Goal: Communication & Community: Answer question/provide support

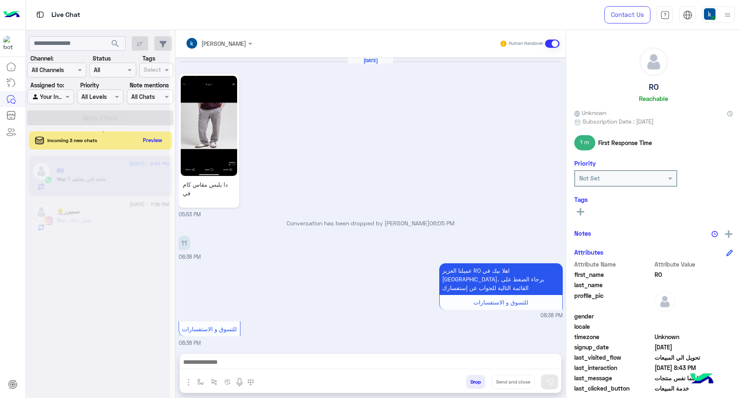
scroll to position [421, 0]
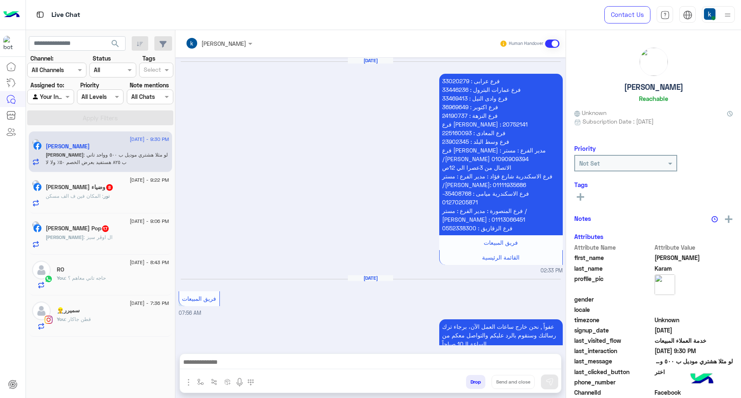
scroll to position [760, 0]
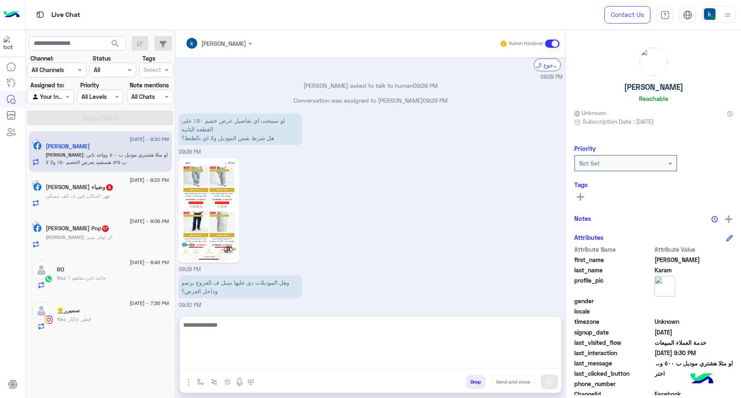
click at [273, 361] on textarea at bounding box center [370, 344] width 381 height 49
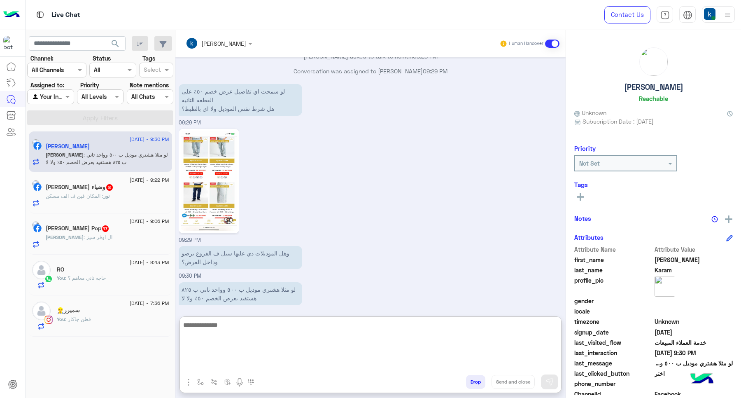
scroll to position [797, 0]
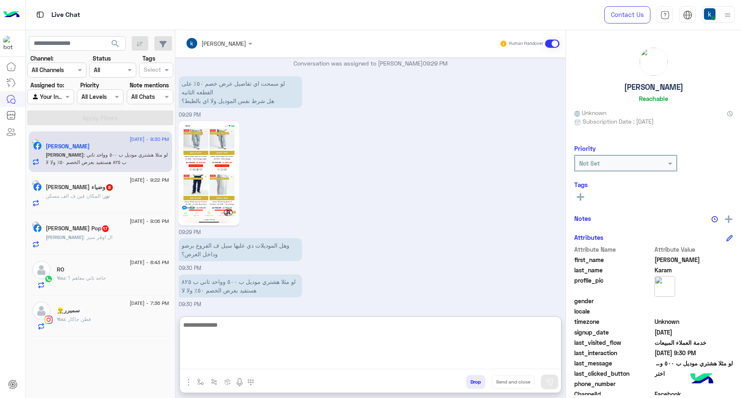
click at [245, 332] on textarea at bounding box center [370, 344] width 381 height 49
type textarea "**********"
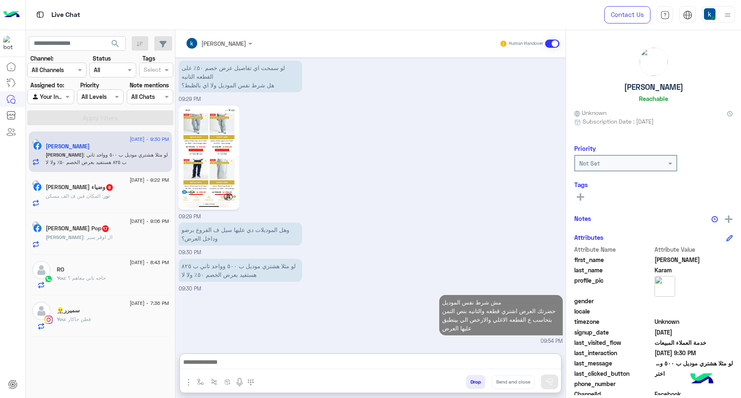
click at [75, 182] on div "16 September - 9:22 PM" at bounding box center [108, 180] width 124 height 5
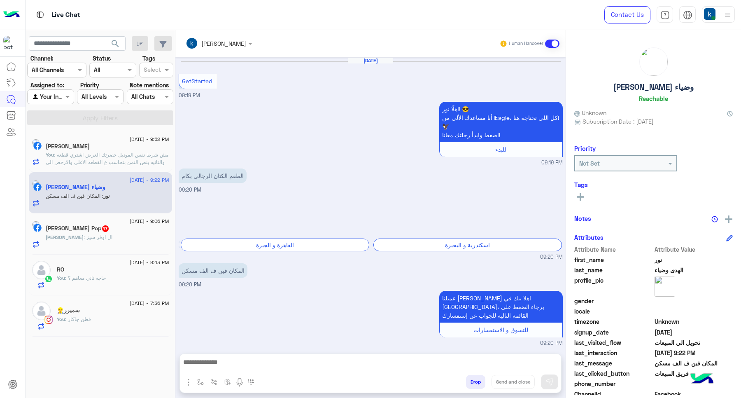
scroll to position [551, 0]
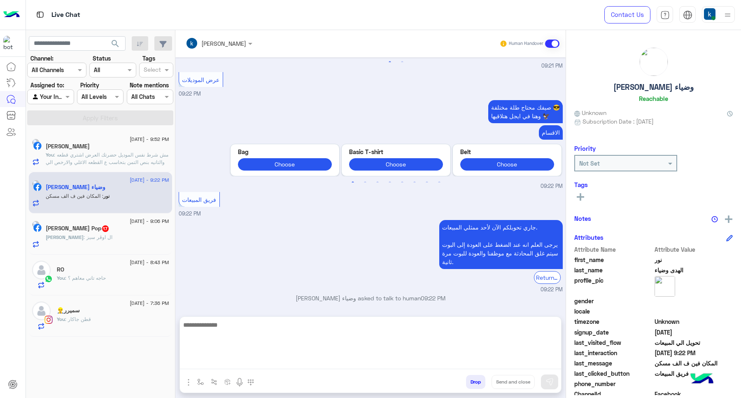
click at [241, 363] on textarea at bounding box center [370, 344] width 381 height 49
paste textarea "**********"
type textarea "**********"
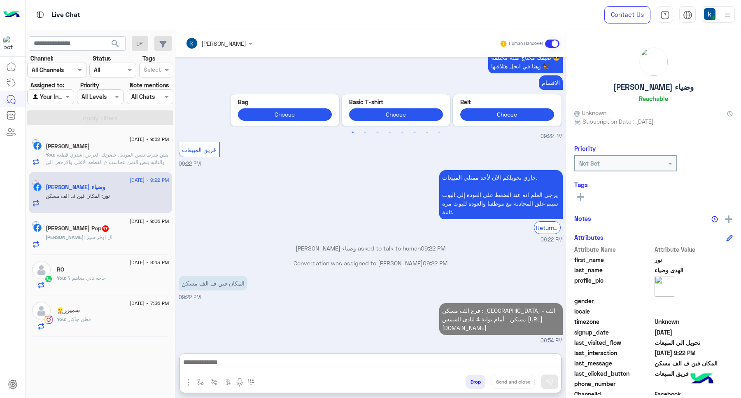
click at [105, 231] on h5 "Ahmed Hitham Pop 17" at bounding box center [78, 228] width 64 height 7
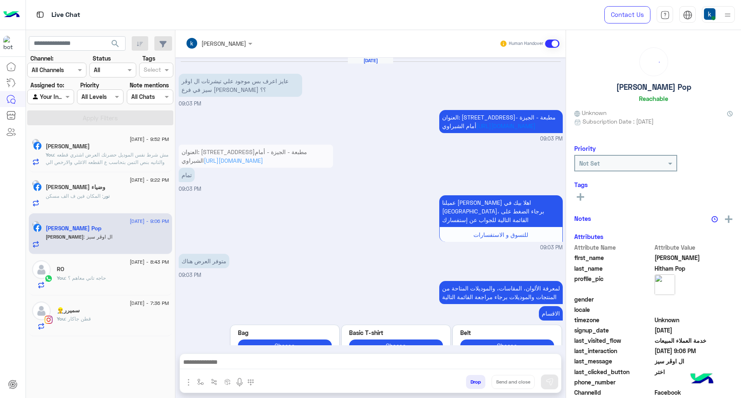
scroll to position [669, 0]
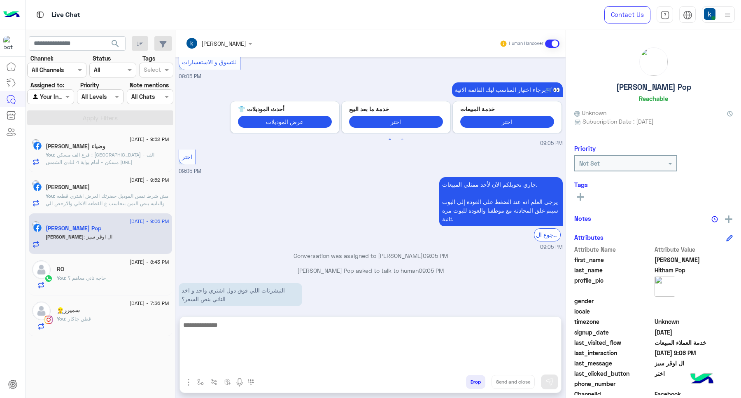
click at [249, 359] on textarea at bounding box center [370, 344] width 381 height 49
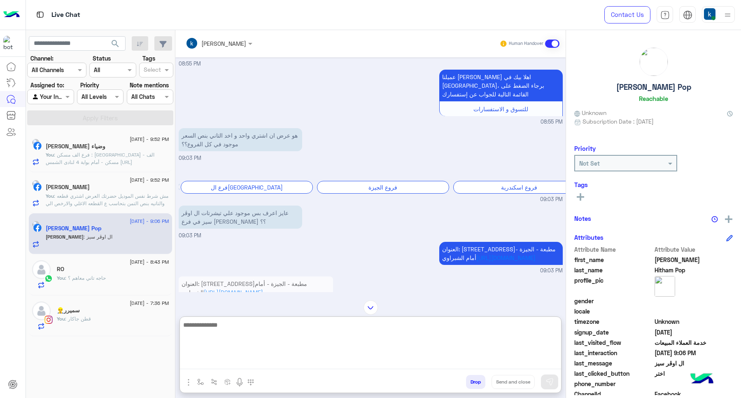
scroll to position [502, 0]
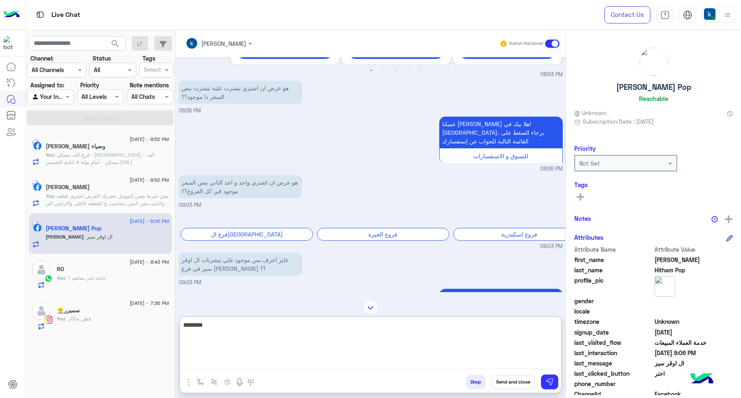
type textarea "********"
type textarea "*"
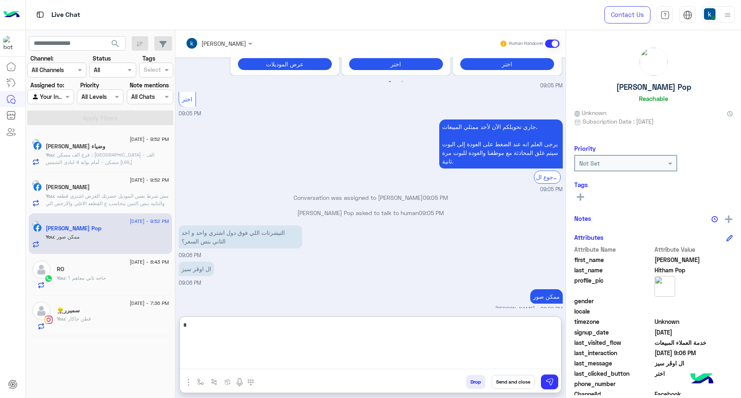
scroll to position [1422, 0]
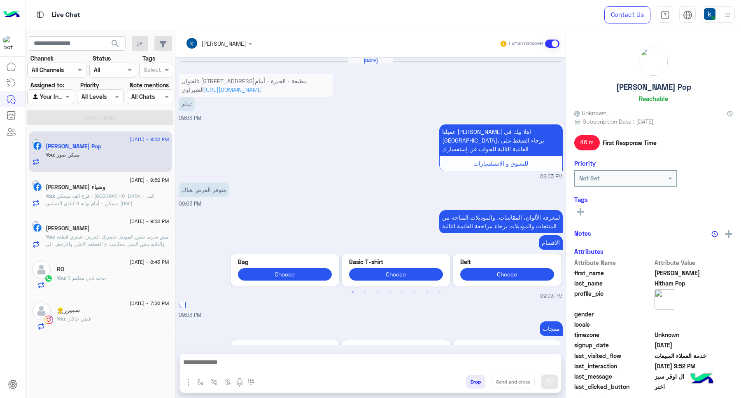
scroll to position [630, 0]
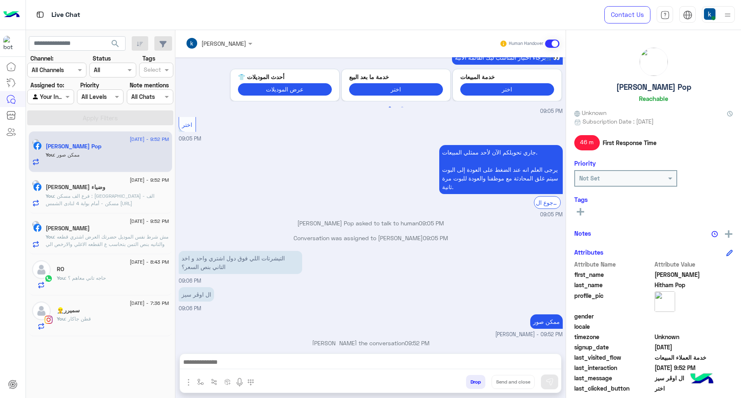
click at [97, 315] on div "سميرر👷‍♂️" at bounding box center [113, 311] width 112 height 9
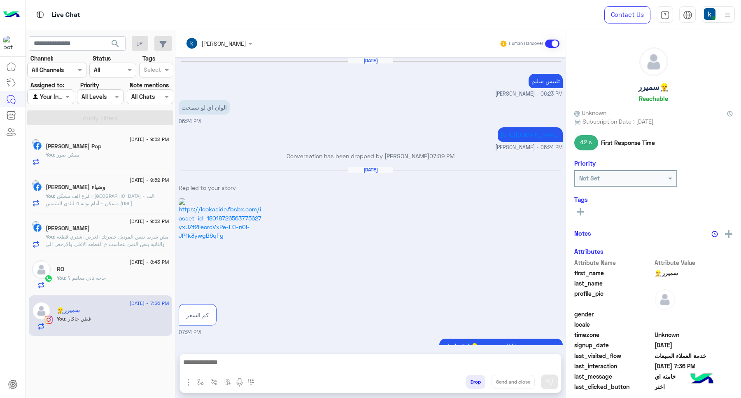
scroll to position [663, 0]
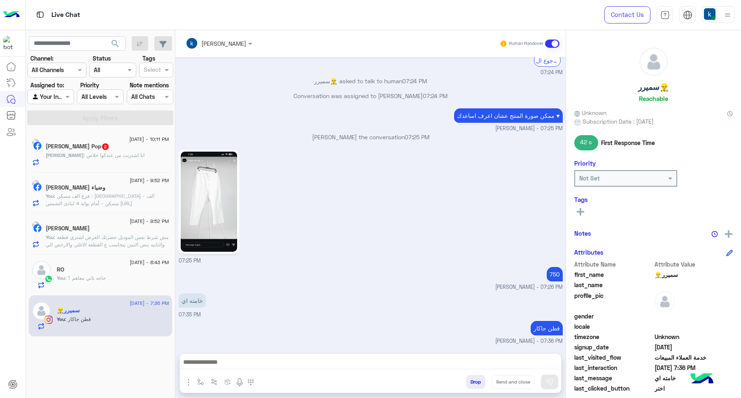
click at [95, 156] on span ": انا اشتريت من عندكوا خلاص" at bounding box center [114, 155] width 61 height 6
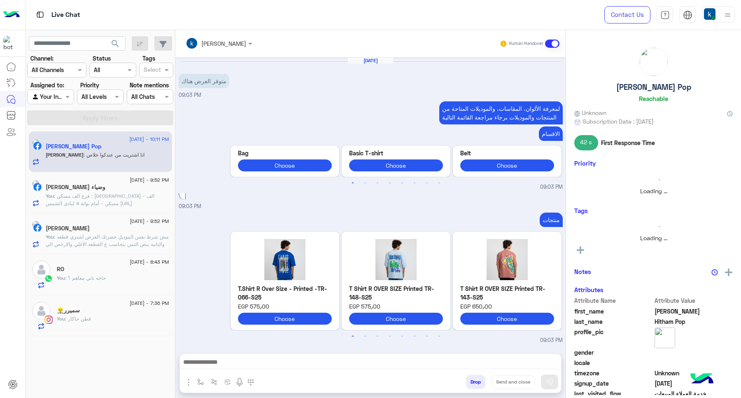
scroll to position [585, 0]
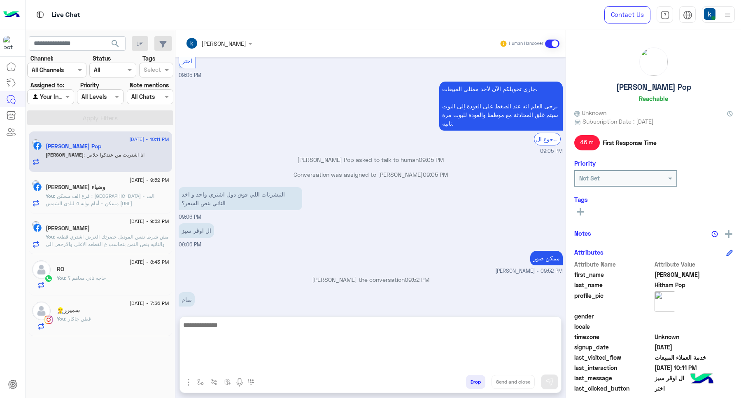
click at [231, 369] on textarea at bounding box center [370, 344] width 381 height 49
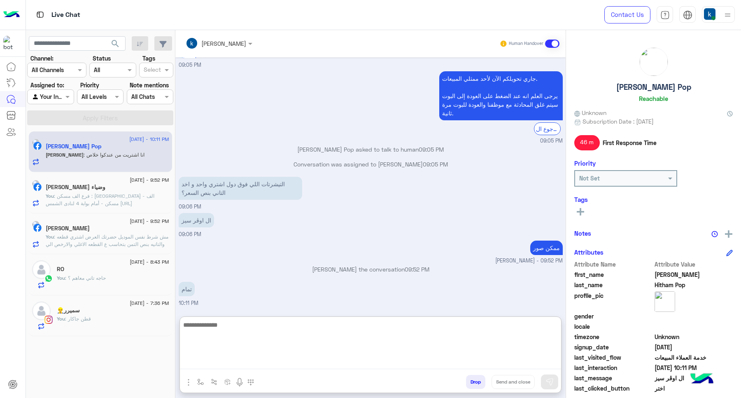
scroll to position [622, 0]
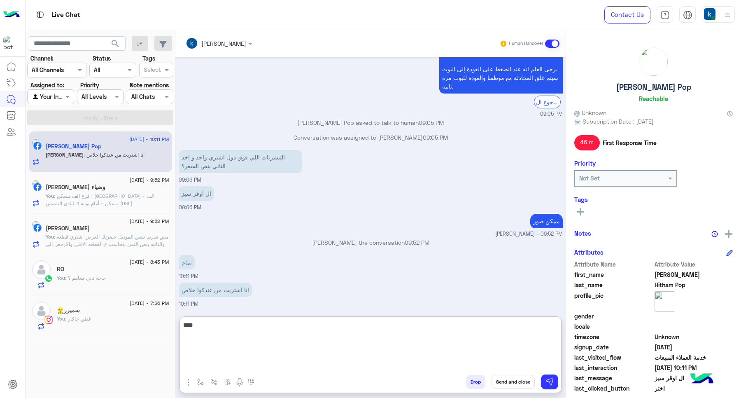
type textarea "****"
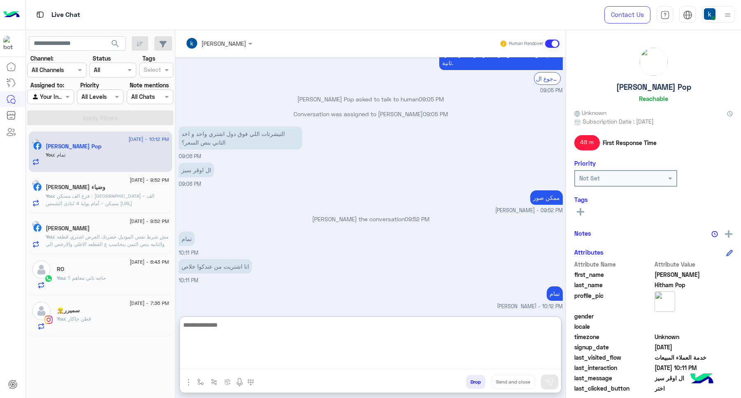
scroll to position [649, 0]
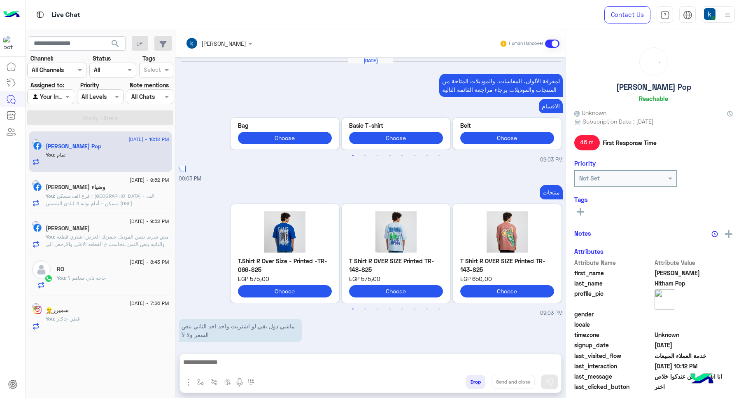
scroll to position [584, 0]
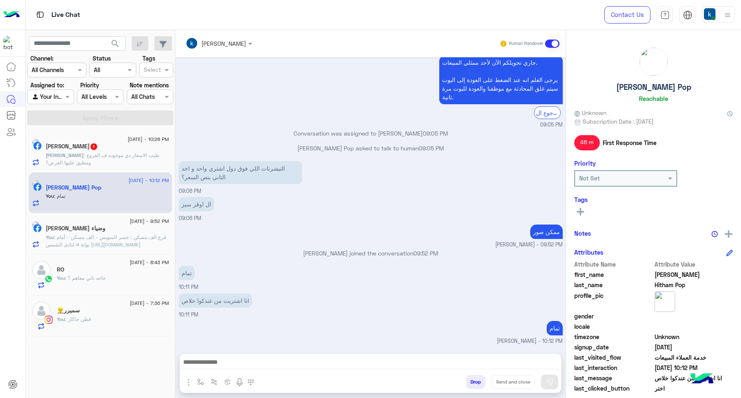
click at [133, 155] on span ": طيب الاسعار دي موجوده ف الفروع ومطبق عليها العرض؟" at bounding box center [103, 159] width 114 height 14
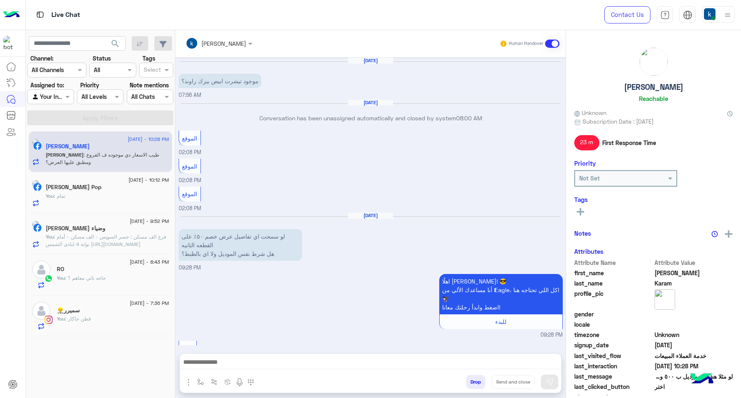
scroll to position [663, 0]
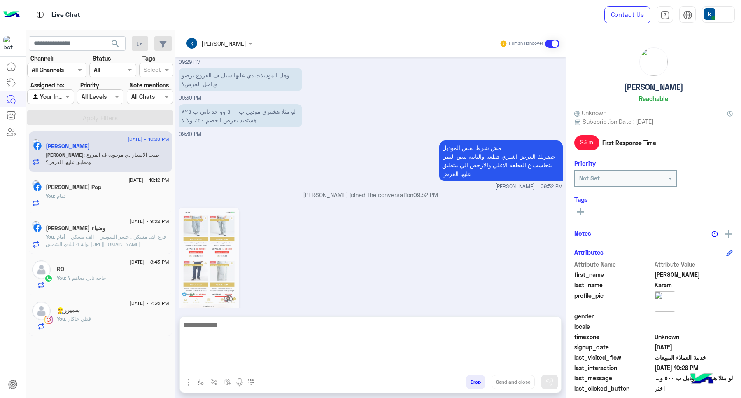
click at [226, 359] on textarea at bounding box center [370, 344] width 381 height 49
type textarea "**"
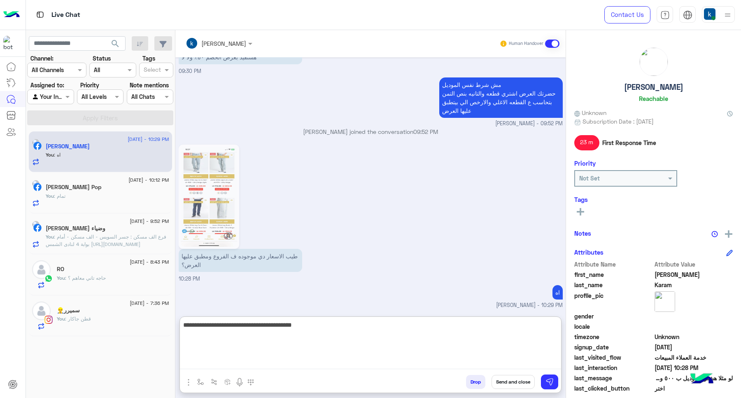
type textarea "**********"
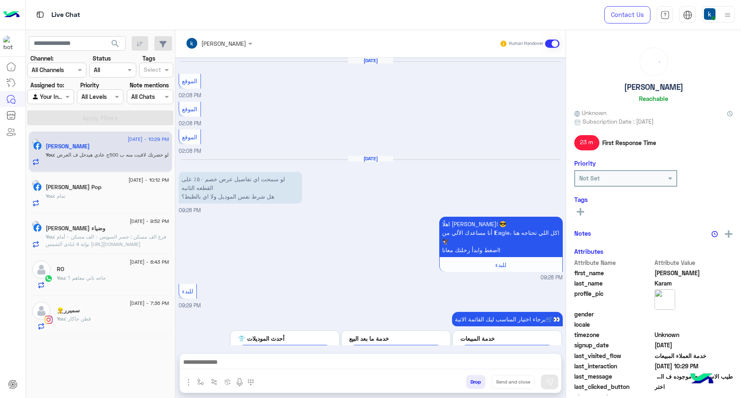
scroll to position [667, 0]
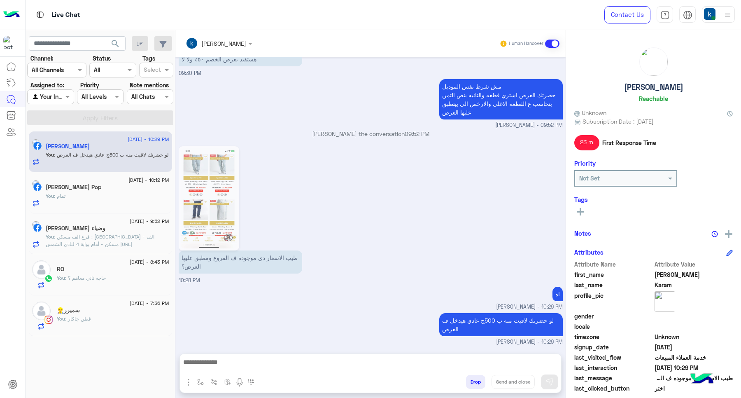
click at [85, 397] on div "16 September - 10:29 PM Abdelrhman Karam You : لو حضرتك لاقيت منه ب 500ج عادي ه…" at bounding box center [100, 264] width 149 height 273
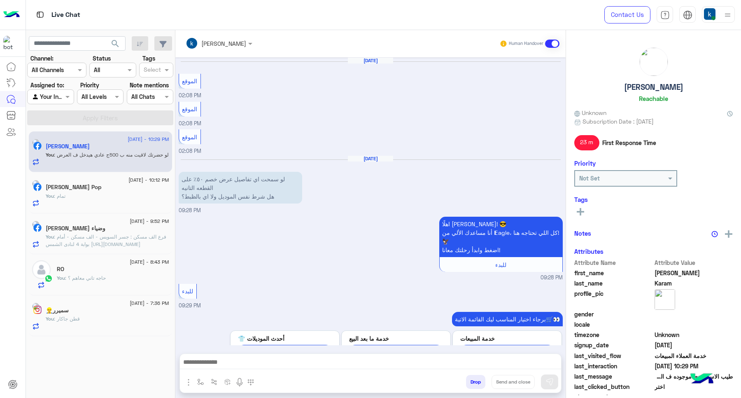
scroll to position [667, 0]
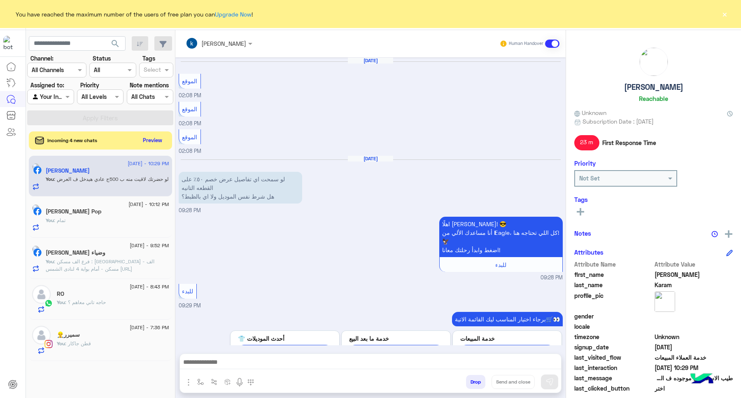
scroll to position [667, 0]
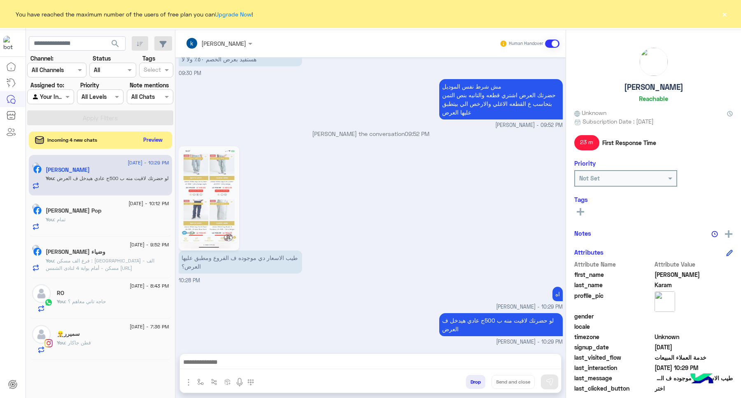
click at [156, 140] on button "Preview" at bounding box center [153, 139] width 26 height 11
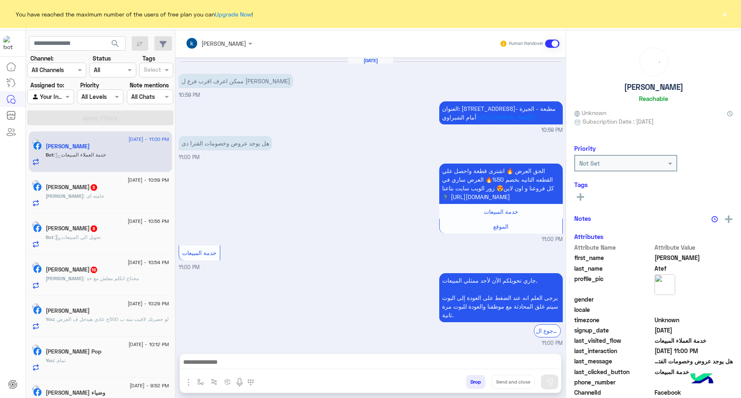
click at [721, 13] on button "×" at bounding box center [725, 14] width 8 height 8
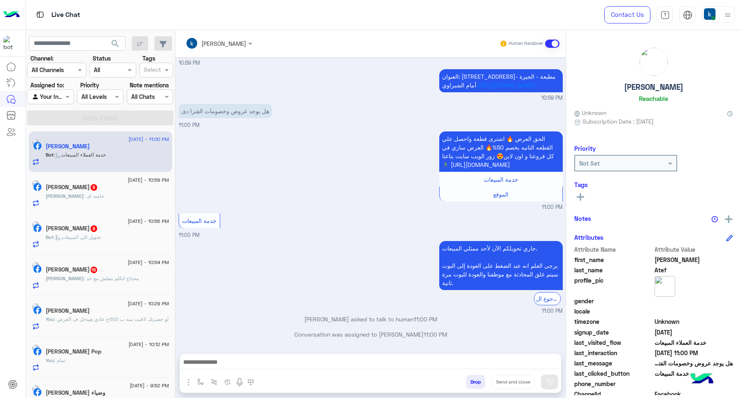
drag, startPoint x: 242, startPoint y: 355, endPoint x: 243, endPoint y: 359, distance: 4.3
click at [242, 355] on div at bounding box center [370, 364] width 381 height 21
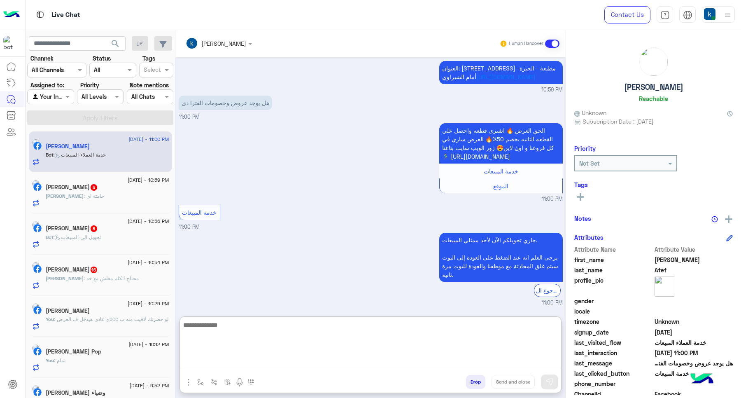
click at [246, 361] on textarea at bounding box center [370, 344] width 381 height 49
paste textarea "**********"
type textarea "**********"
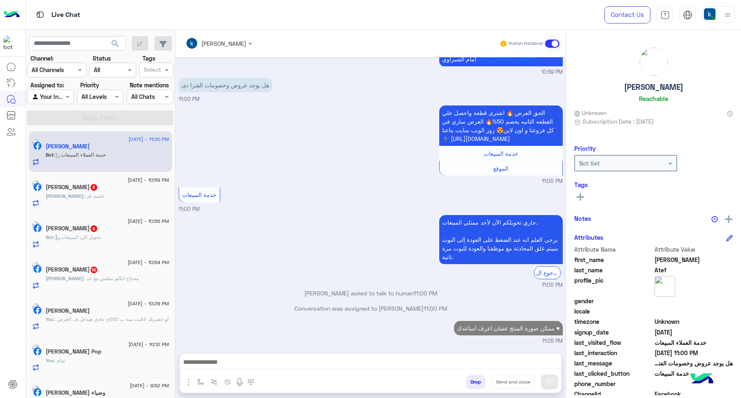
click at [97, 272] on h5 "Ahmed Al-Ziyadi 16" at bounding box center [72, 269] width 52 height 7
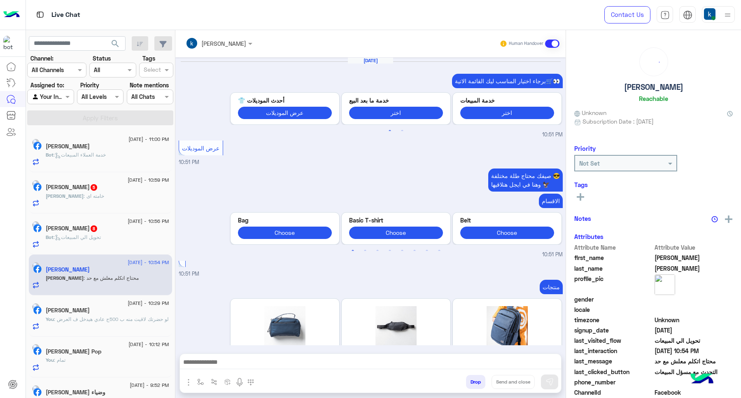
scroll to position [762, 0]
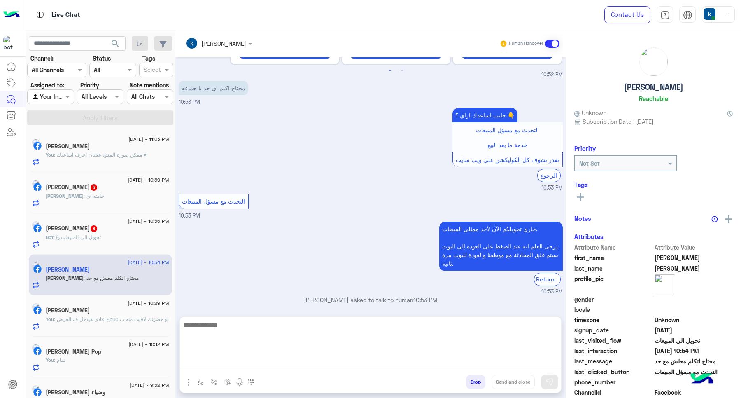
click at [233, 356] on textarea at bounding box center [370, 344] width 381 height 49
paste textarea "**********"
type textarea "**********"
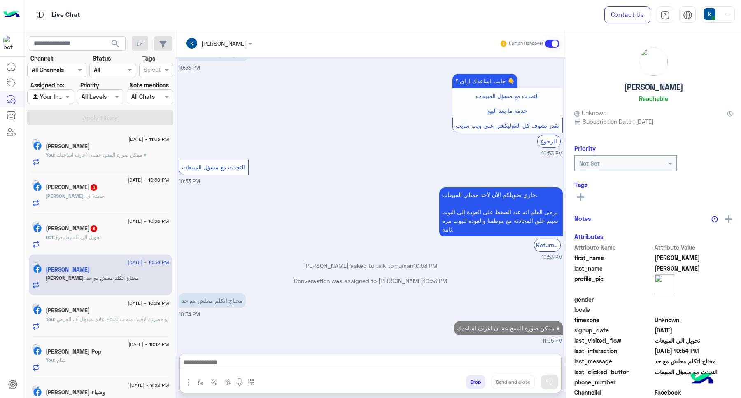
click at [95, 231] on h5 "Kholoud Essam 8" at bounding box center [72, 228] width 52 height 7
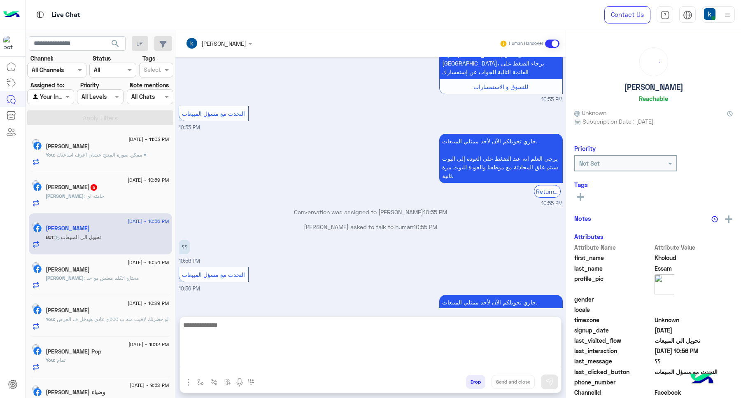
click at [202, 357] on textarea at bounding box center [370, 344] width 381 height 49
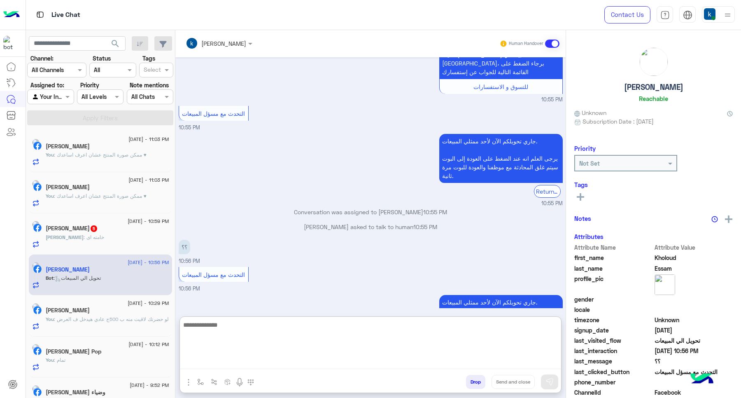
paste textarea "**********"
type textarea "**********"
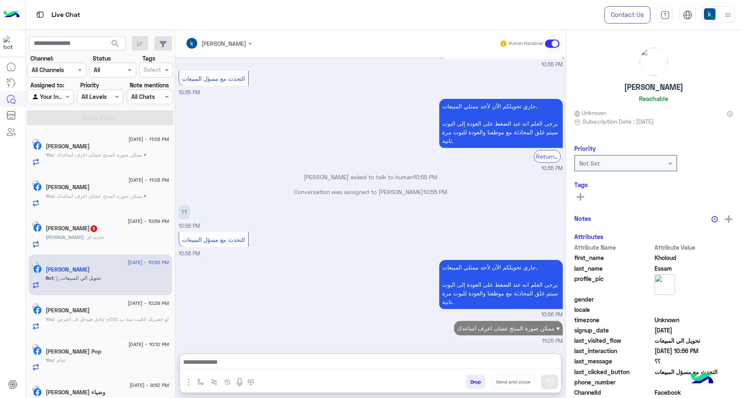
click at [73, 227] on h5 "محمد مطر 5" at bounding box center [72, 228] width 52 height 7
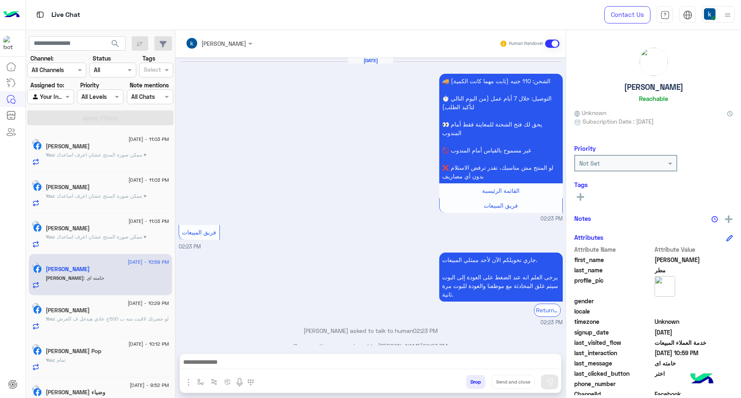
scroll to position [678, 0]
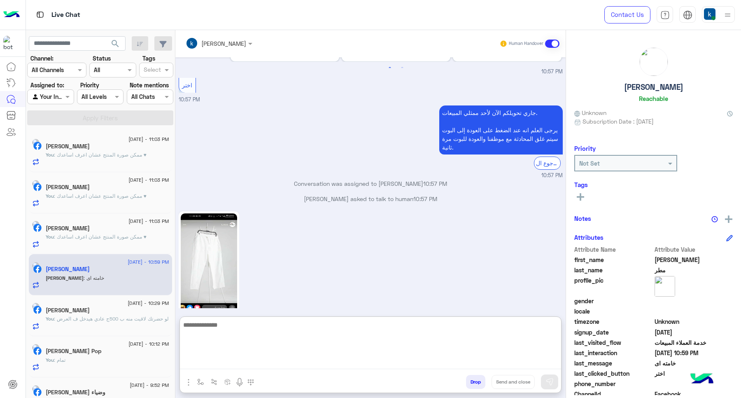
click at [258, 361] on textarea at bounding box center [370, 344] width 381 height 49
type textarea "*********"
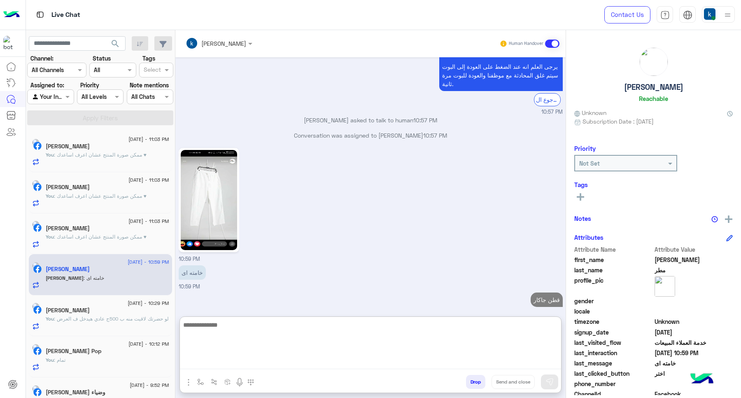
scroll to position [756, 0]
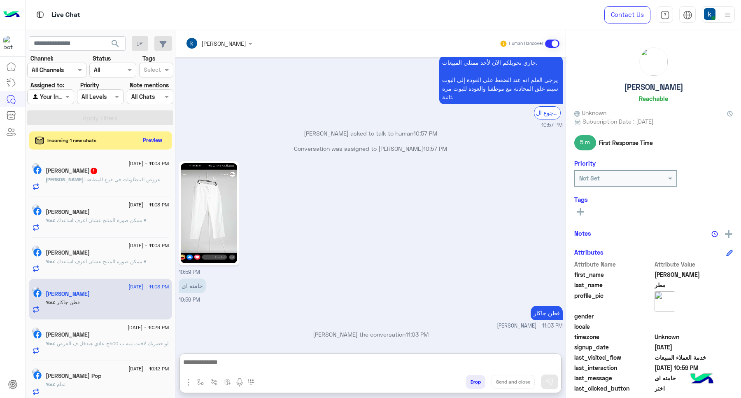
click at [134, 166] on span "[DATE] - 11:03 PM" at bounding box center [148, 163] width 40 height 7
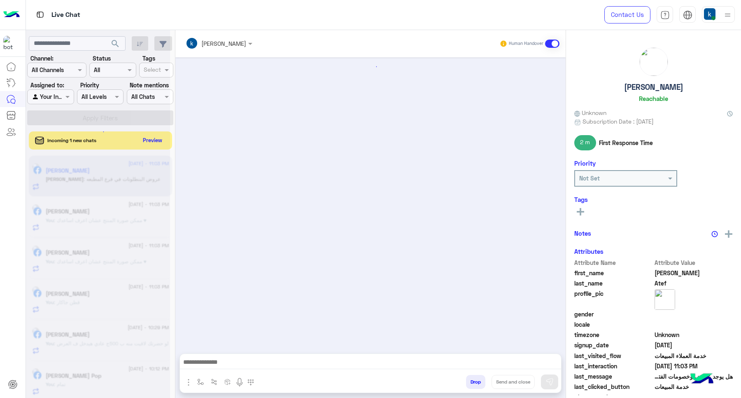
scroll to position [109, 0]
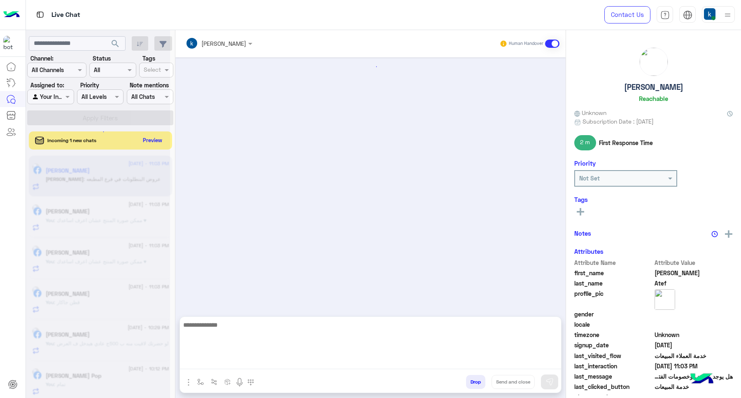
click at [237, 357] on textarea at bounding box center [370, 344] width 381 height 49
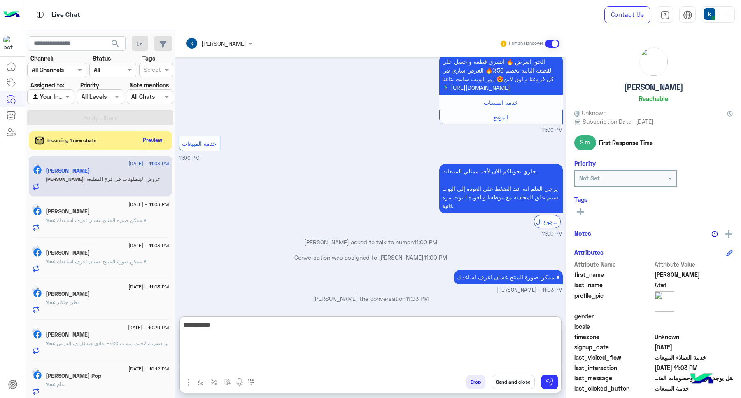
type textarea "**********"
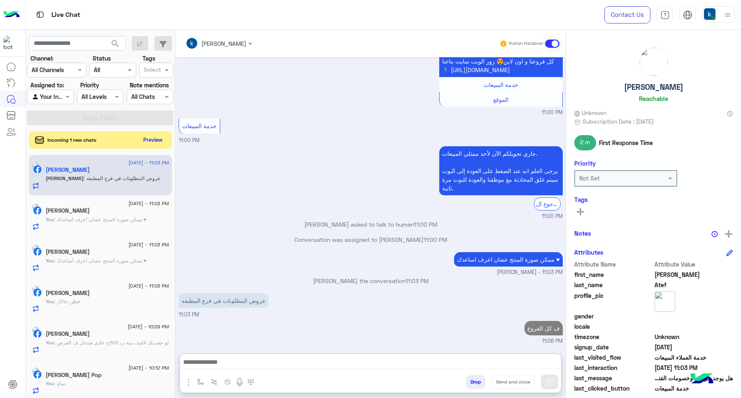
click at [153, 140] on button "Preview" at bounding box center [153, 139] width 26 height 11
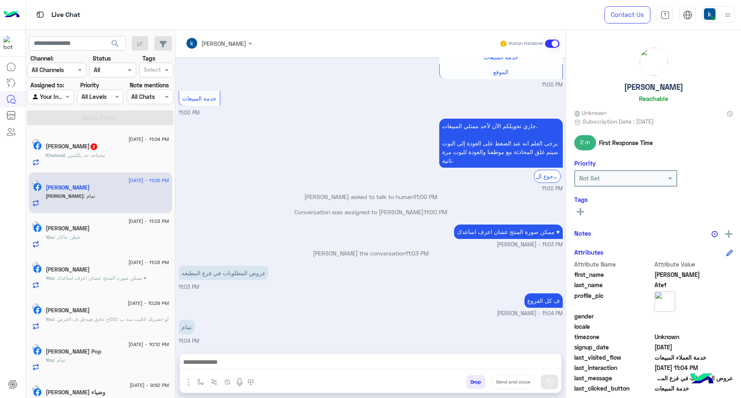
scroll to position [190, 0]
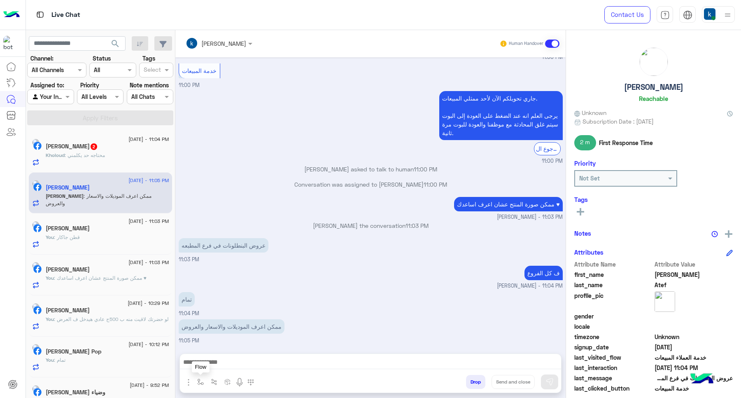
click at [200, 383] on img "button" at bounding box center [200, 381] width 7 height 7
click at [229, 363] on input "text" at bounding box center [215, 363] width 34 height 9
type input "***"
click at [214, 343] on div "الويب سايت" at bounding box center [224, 349] width 61 height 16
type textarea "**********"
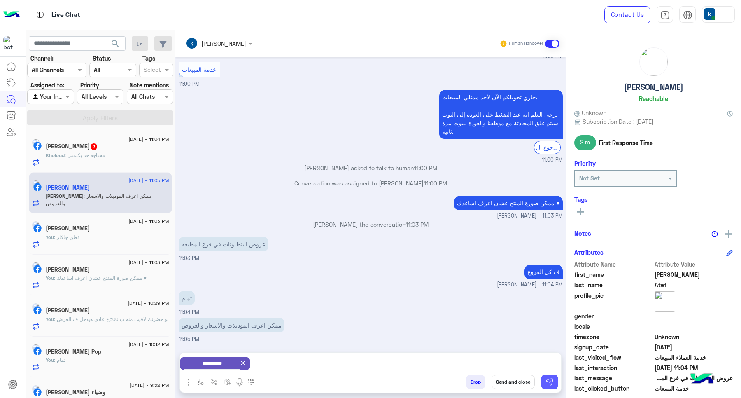
click at [550, 383] on img at bounding box center [550, 382] width 8 height 8
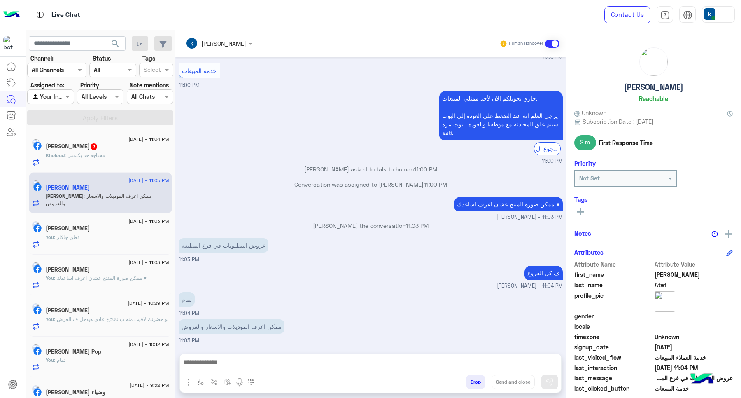
click at [105, 156] on span ": محتاجه حد يكلمني" at bounding box center [85, 155] width 40 height 6
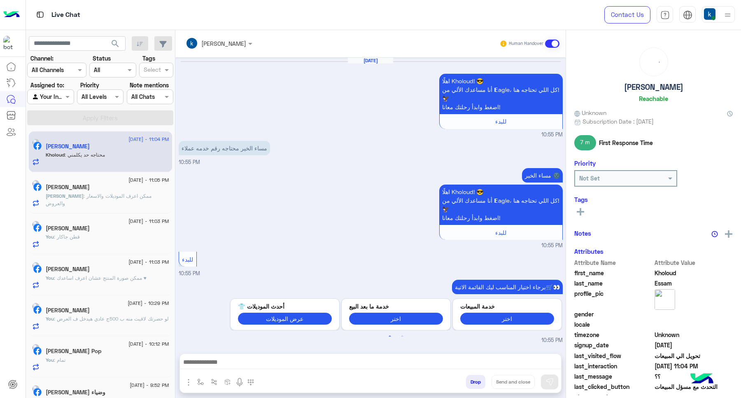
scroll to position [535, 0]
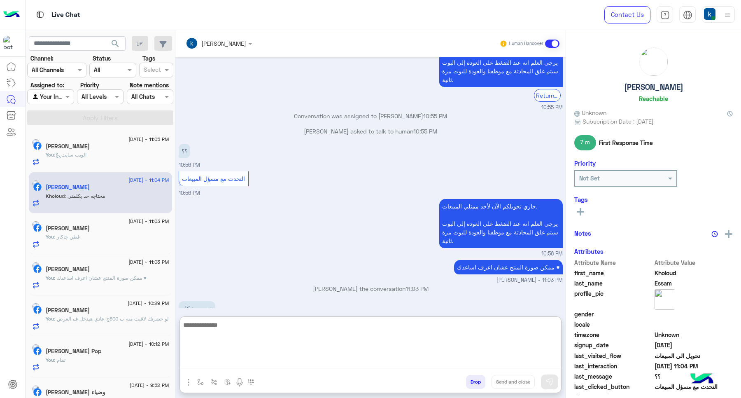
click at [246, 357] on textarea at bounding box center [370, 344] width 381 height 49
type textarea "**********"
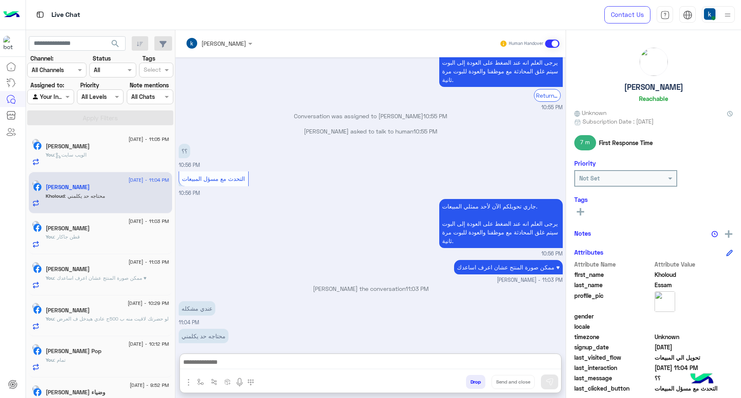
click at [231, 42] on input "text" at bounding box center [208, 43] width 45 height 9
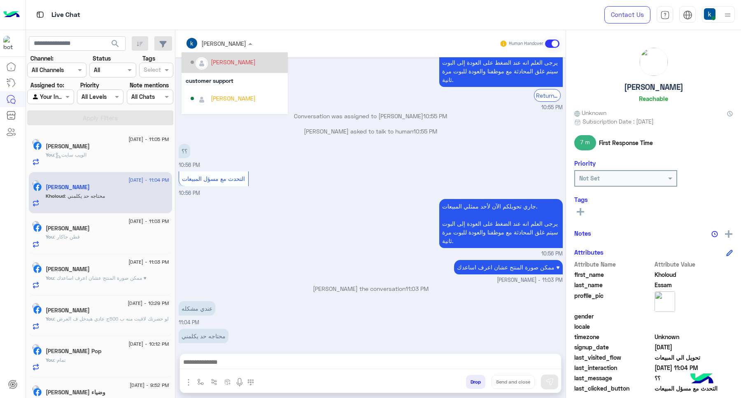
scroll to position [73, 0]
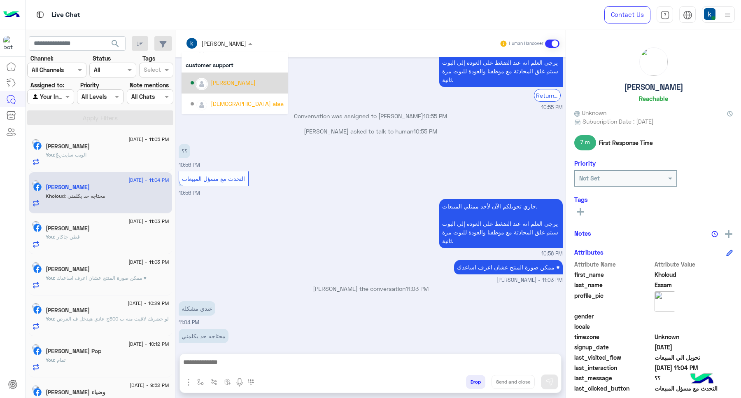
click at [242, 84] on div "Bassem Hisham" at bounding box center [233, 82] width 45 height 9
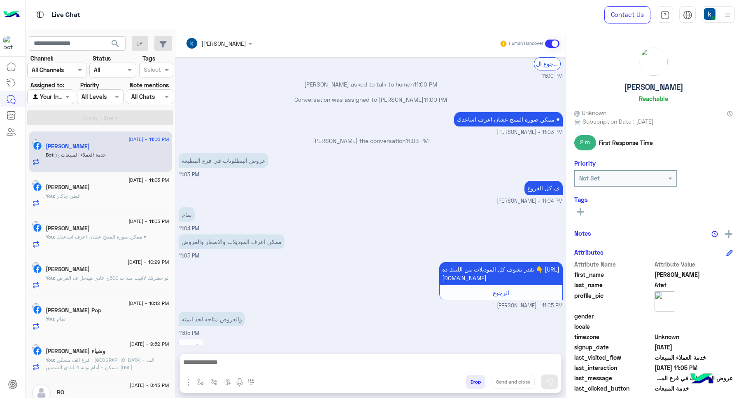
scroll to position [355, 0]
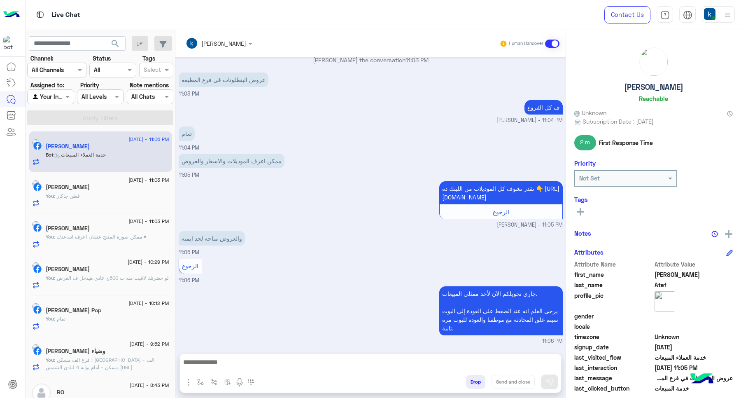
click at [223, 355] on div at bounding box center [370, 364] width 381 height 21
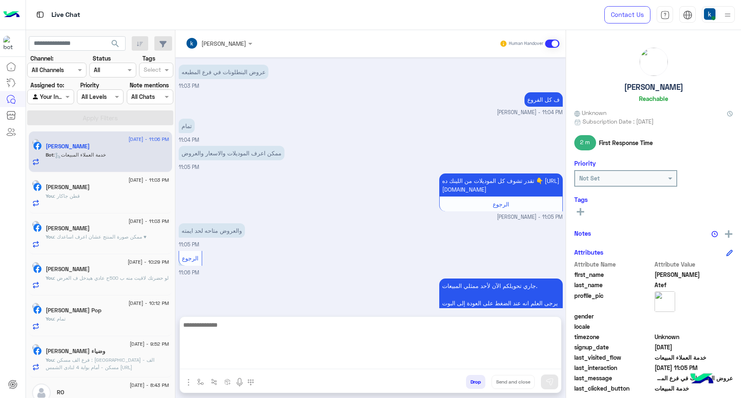
click at [233, 360] on textarea at bounding box center [370, 344] width 381 height 49
type textarea "**********"
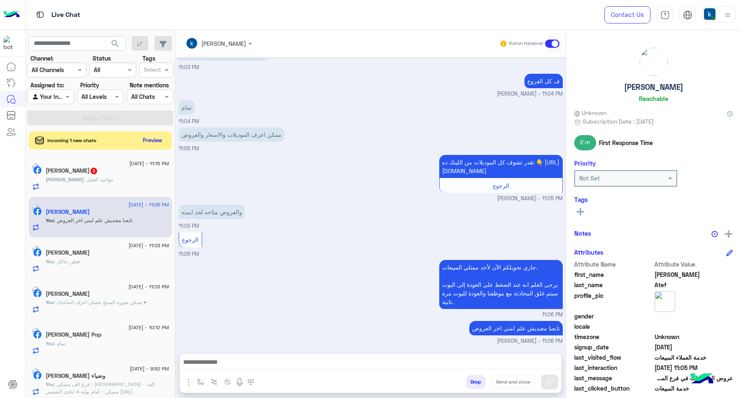
click at [138, 184] on div "Abdelrhman : مواعيد العمل" at bounding box center [108, 183] width 124 height 14
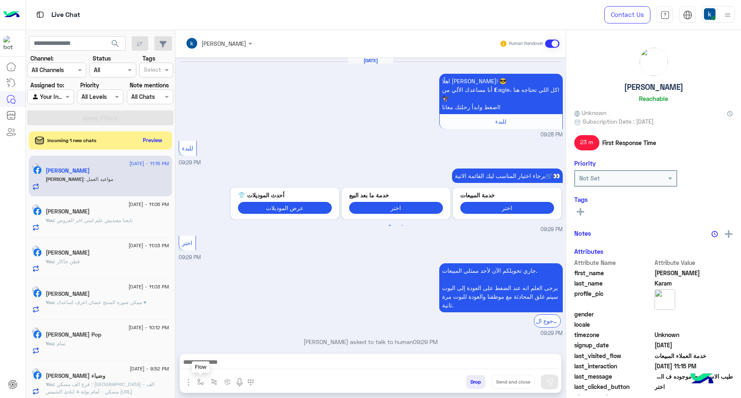
drag, startPoint x: 200, startPoint y: 379, endPoint x: 210, endPoint y: 352, distance: 28.3
click at [200, 379] on img "button" at bounding box center [200, 381] width 7 height 7
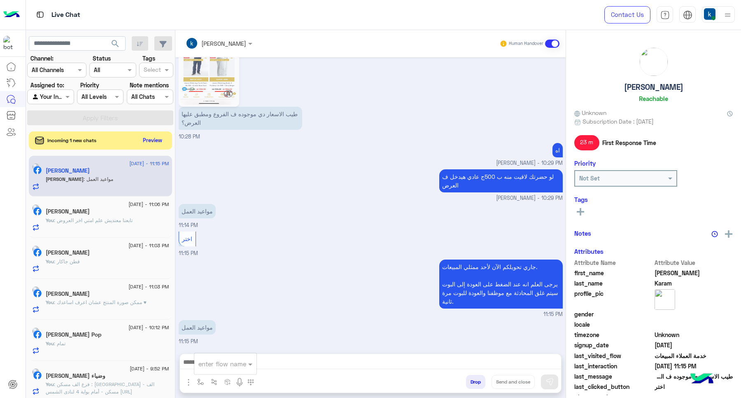
click at [213, 361] on input "text" at bounding box center [215, 363] width 34 height 9
type input "***"
click at [209, 330] on span "مواعيد العمل" at bounding box center [215, 332] width 34 height 7
type textarea "**********"
click at [510, 378] on button "Send and close" at bounding box center [513, 382] width 43 height 14
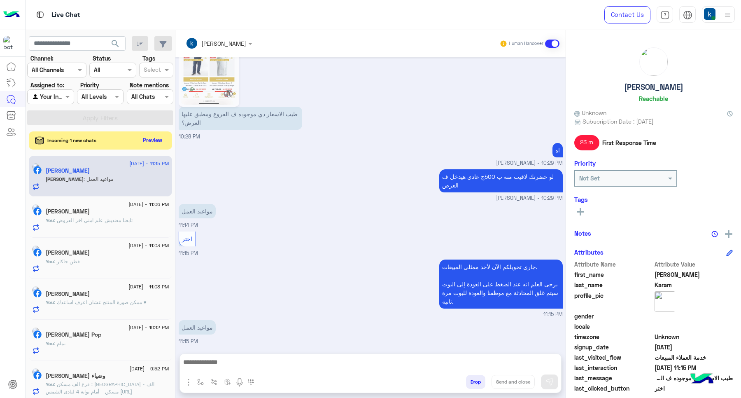
scroll to position [683, 0]
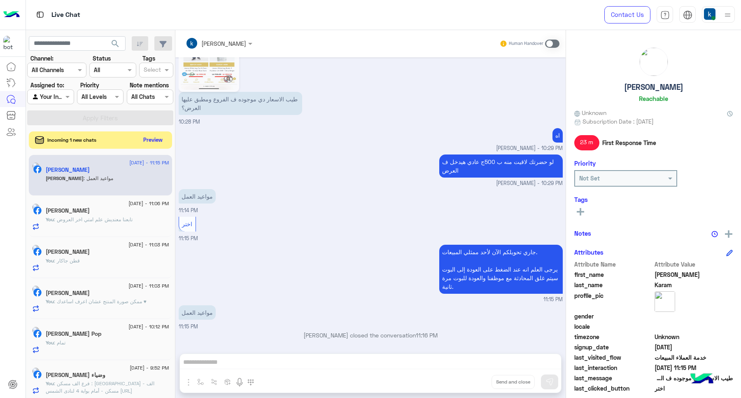
click at [151, 139] on button "Preview" at bounding box center [153, 139] width 26 height 11
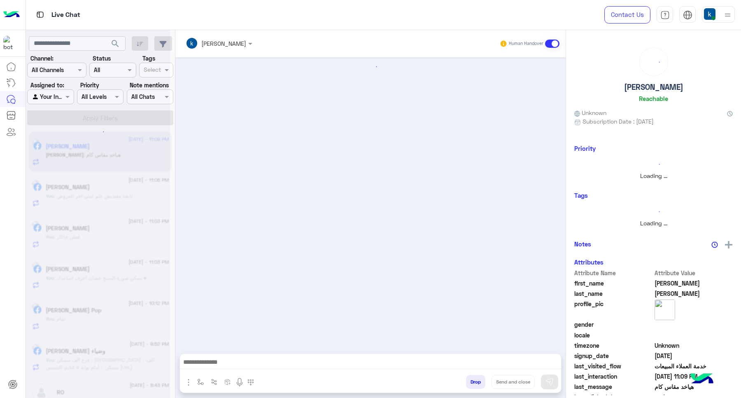
scroll to position [249, 0]
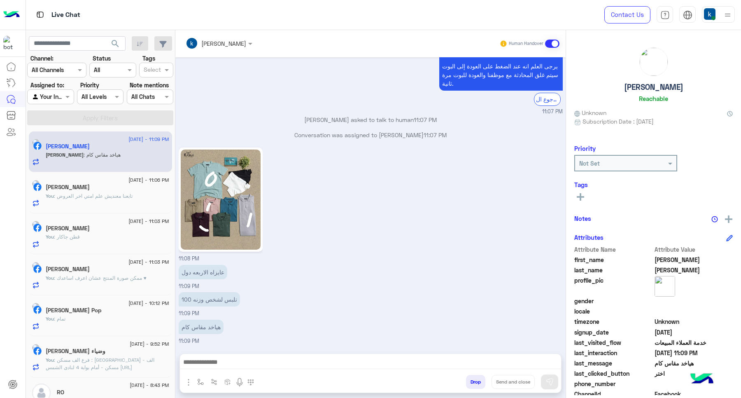
click at [257, 354] on div at bounding box center [370, 364] width 381 height 21
click at [258, 351] on div "khaled mohamed Human Handover Sep 16, 2025 السلا عليكم 11:01 PM اهلًا احمد! 😎 أ…" at bounding box center [370, 215] width 390 height 371
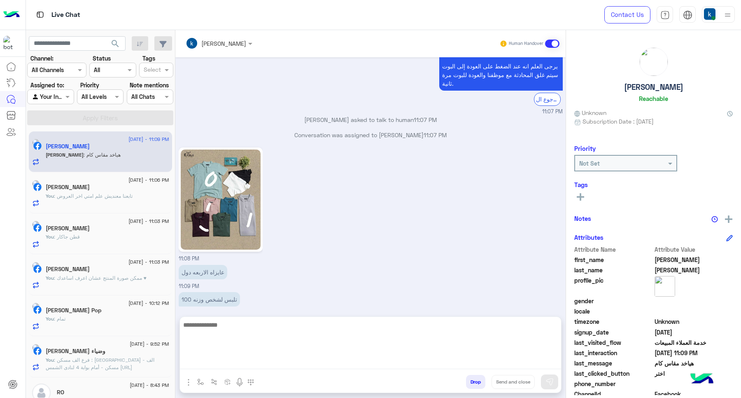
click at [268, 364] on textarea at bounding box center [370, 344] width 381 height 49
type textarea "********"
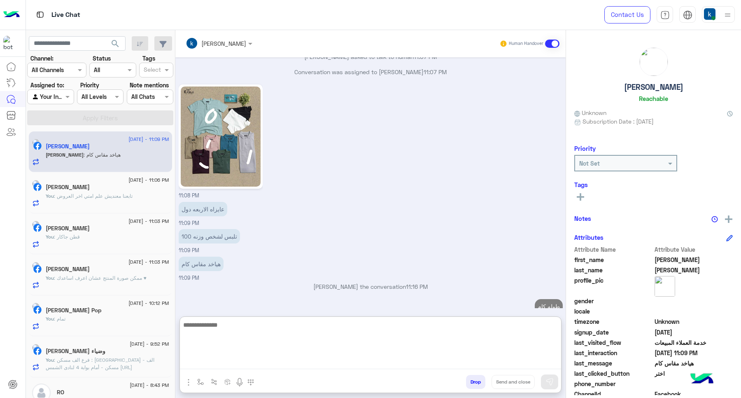
scroll to position [327, 0]
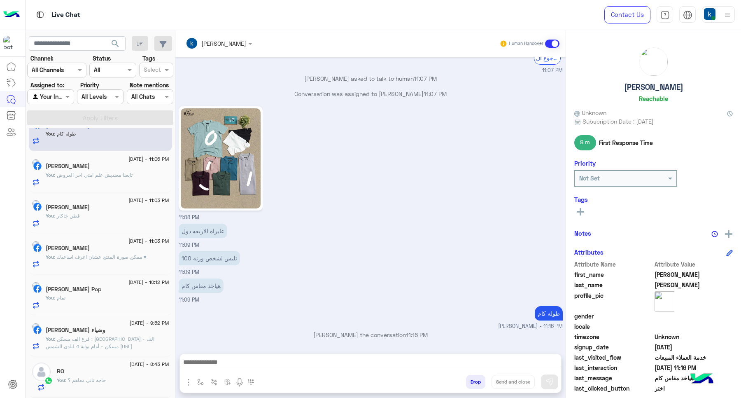
scroll to position [62, 0]
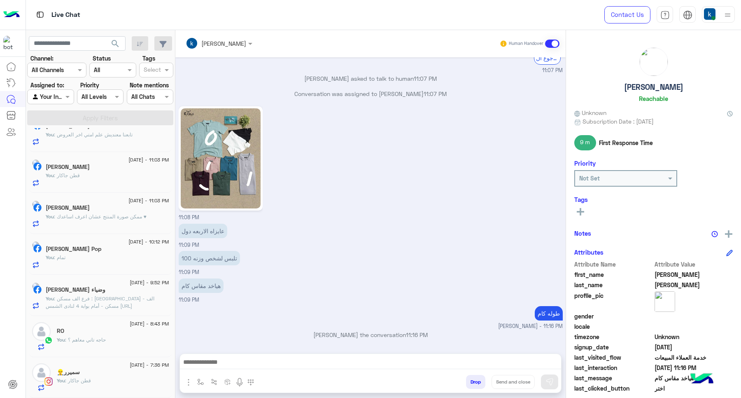
click at [84, 379] on span ": قطن جاكار" at bounding box center [78, 380] width 26 height 6
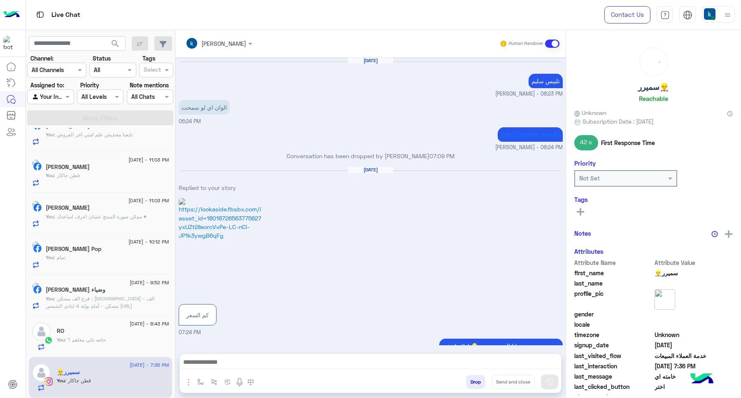
scroll to position [663, 0]
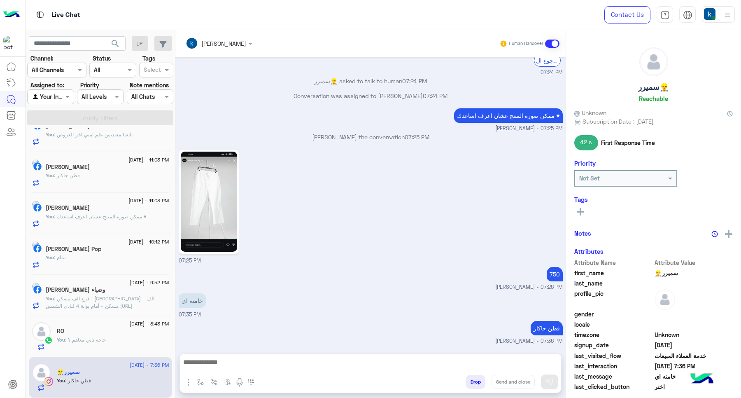
click at [474, 380] on button "Drop" at bounding box center [475, 382] width 19 height 14
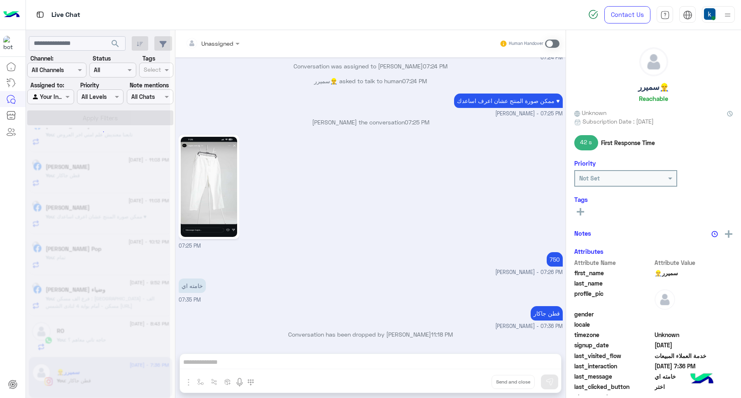
scroll to position [678, 0]
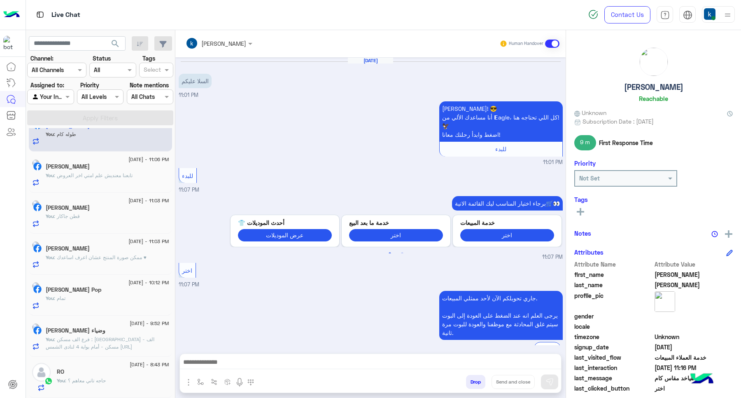
scroll to position [290, 0]
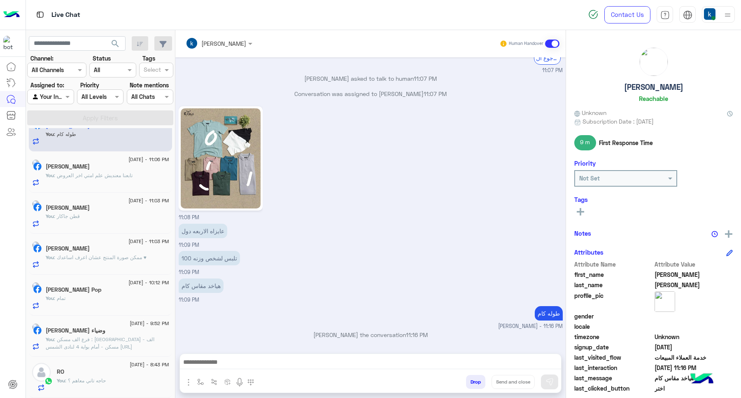
click at [86, 377] on span ": حاجه تاني معاهم ؟" at bounding box center [85, 380] width 41 height 6
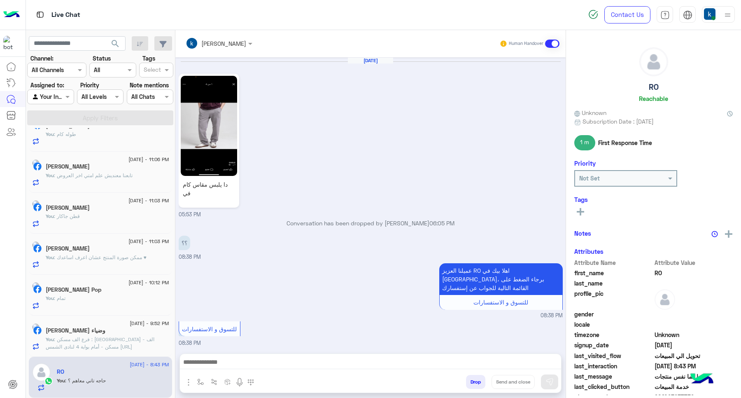
scroll to position [421, 0]
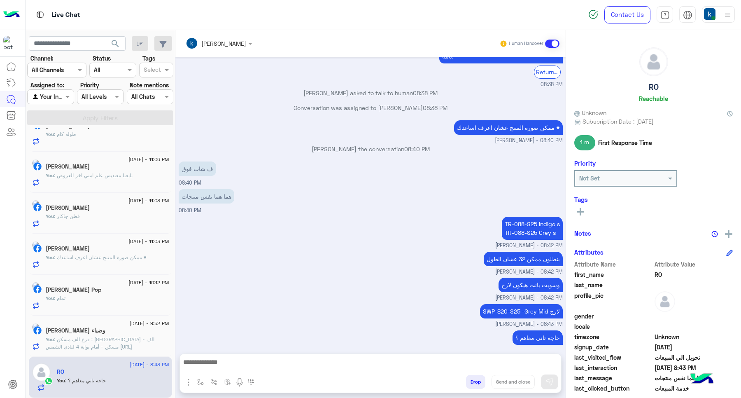
click at [463, 393] on div "[PERSON_NAME] Human Handover [DATE] دا يلبس مقاس كام في 05:53 PM Conversation h…" at bounding box center [370, 215] width 390 height 371
click at [478, 378] on button "Drop" at bounding box center [475, 382] width 19 height 14
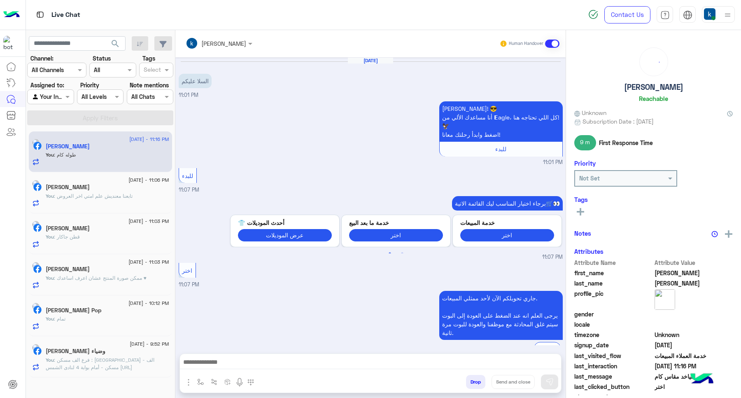
scroll to position [290, 0]
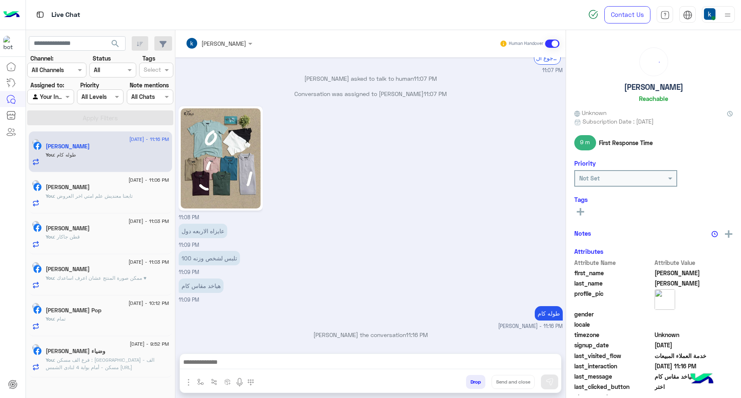
click at [135, 353] on div "[PERSON_NAME] وضياء" at bounding box center [108, 352] width 124 height 9
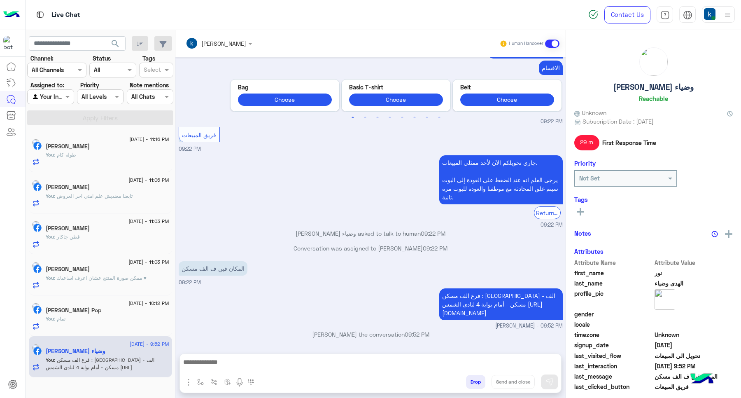
click at [467, 383] on button "Drop" at bounding box center [475, 382] width 19 height 14
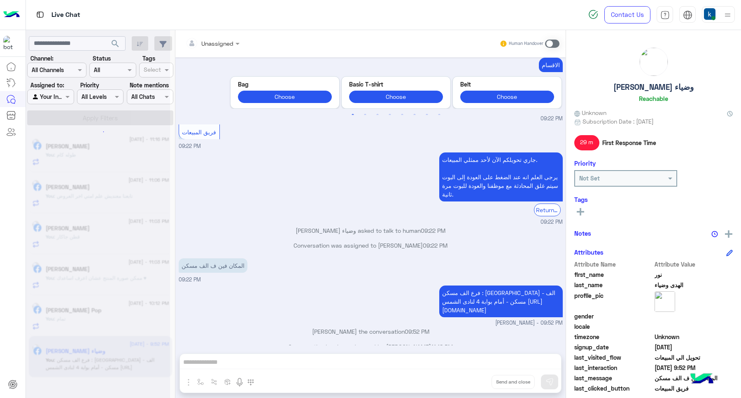
scroll to position [633, 0]
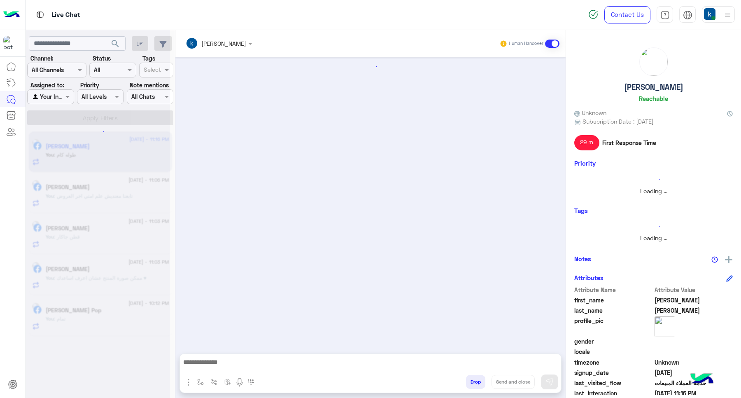
scroll to position [290, 0]
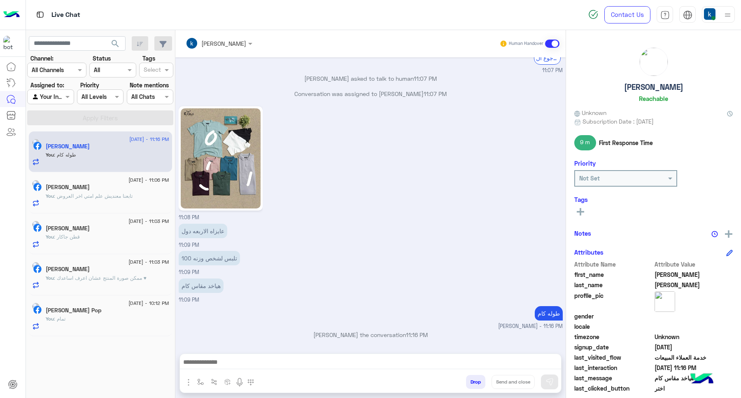
click at [108, 318] on div "You : تمام" at bounding box center [108, 322] width 124 height 14
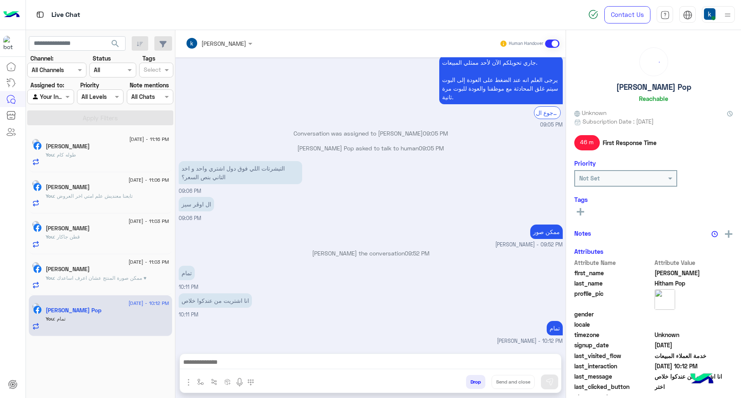
click at [475, 380] on button "Drop" at bounding box center [475, 382] width 19 height 14
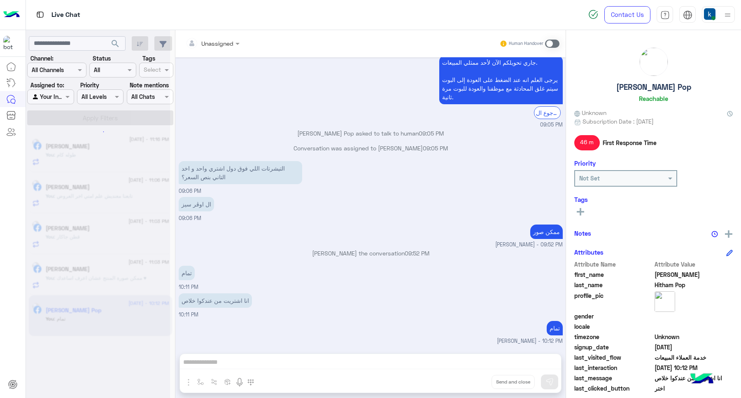
scroll to position [599, 0]
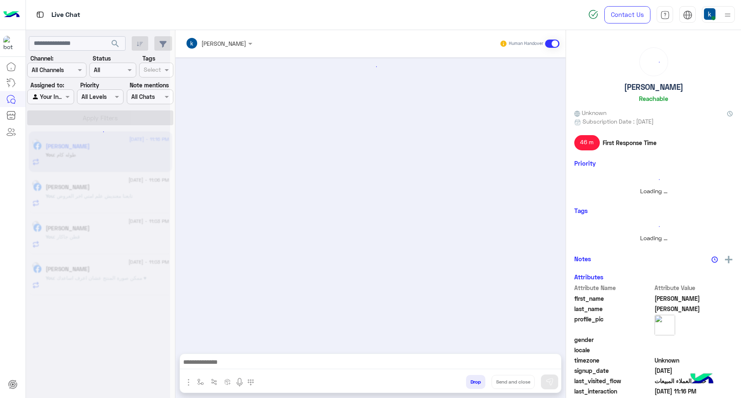
scroll to position [290, 0]
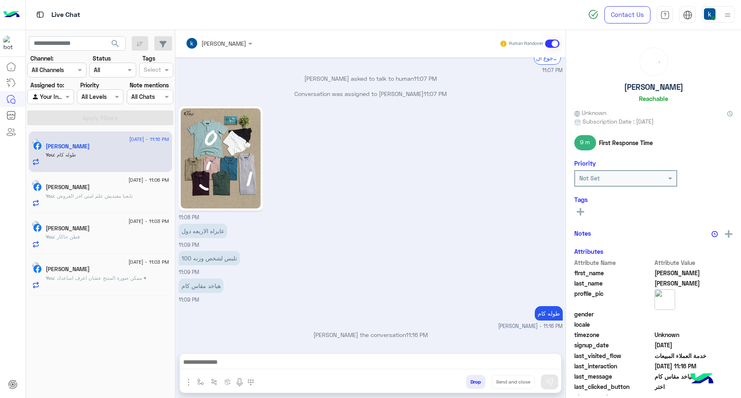
click at [114, 277] on span ": ممكن صورة المنتج عشان اعرف اساعدك ♥" at bounding box center [100, 278] width 93 height 6
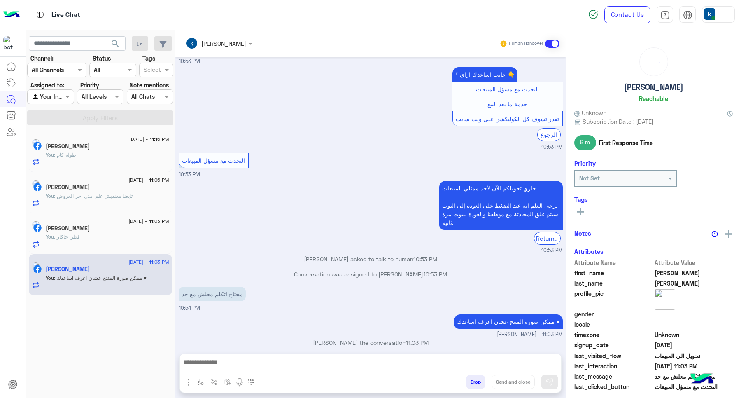
click at [474, 386] on button "Drop" at bounding box center [475, 382] width 19 height 14
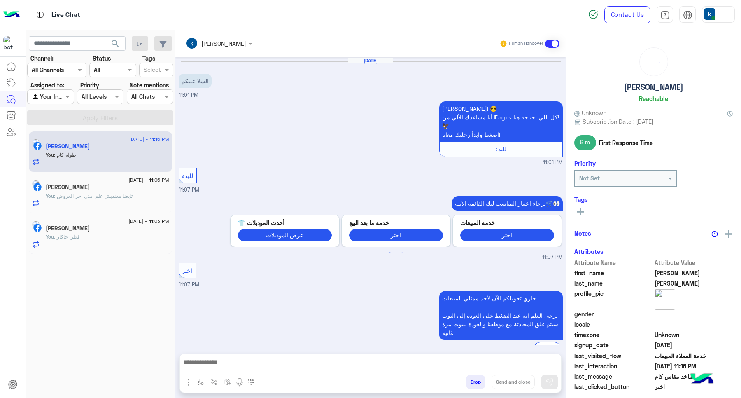
scroll to position [290, 0]
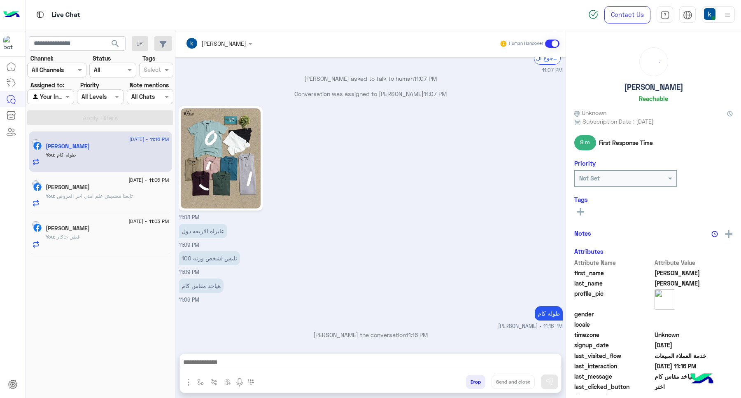
click at [80, 239] on span ": قطن جاكار" at bounding box center [67, 236] width 26 height 6
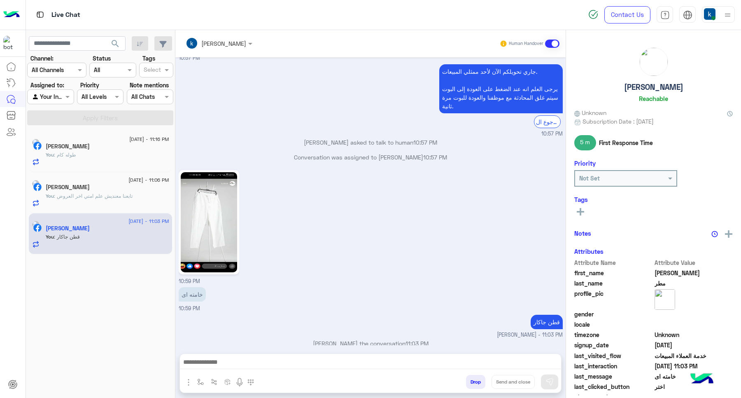
click at [474, 379] on button "Drop" at bounding box center [475, 382] width 19 height 14
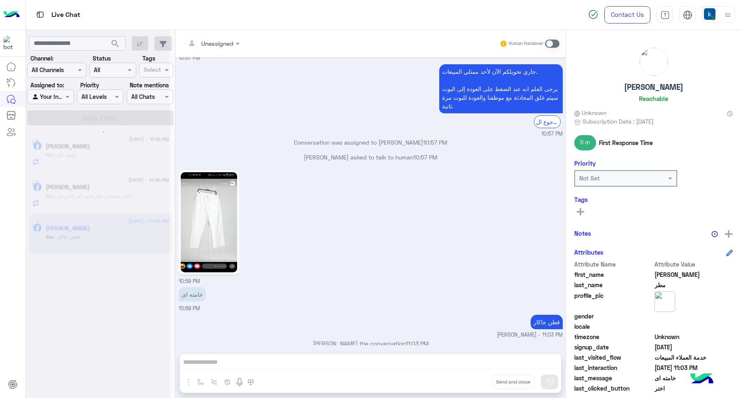
scroll to position [556, 0]
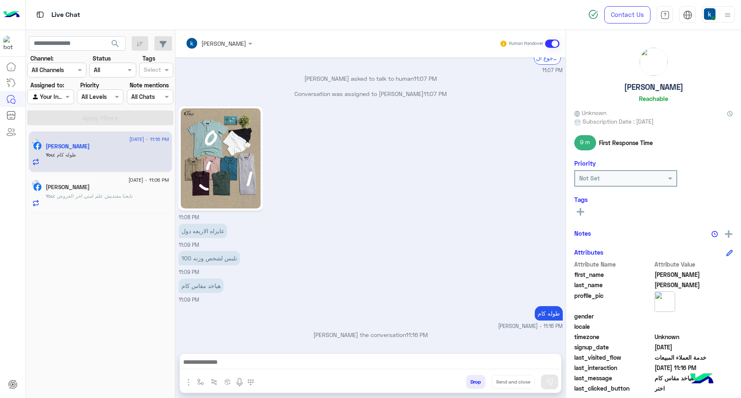
click at [73, 196] on span ": تابعنا معنديش علم امتي اخر العروض" at bounding box center [93, 196] width 79 height 6
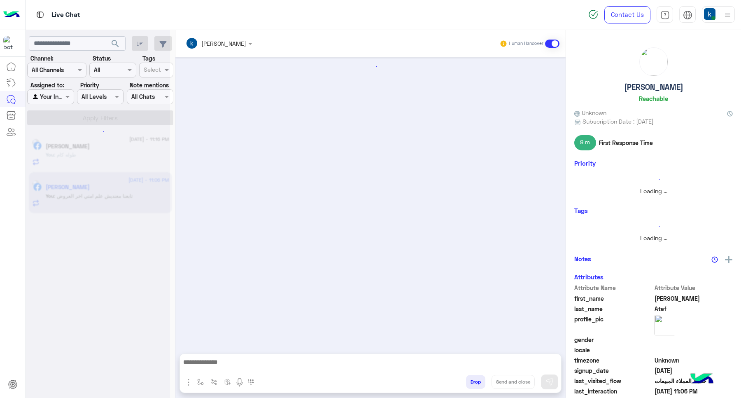
click at [473, 383] on button "Drop" at bounding box center [475, 382] width 19 height 14
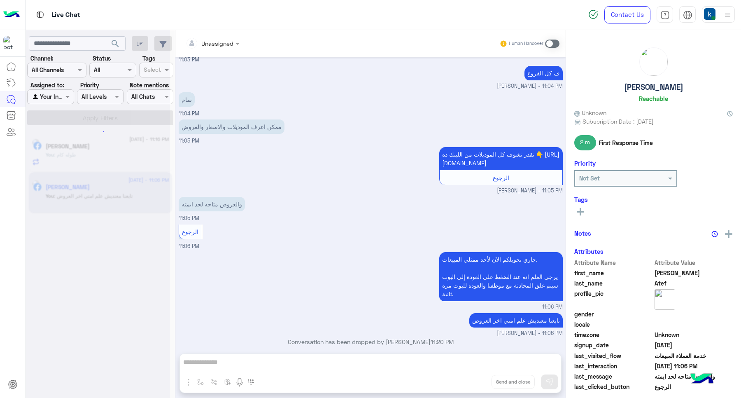
scroll to position [397, 0]
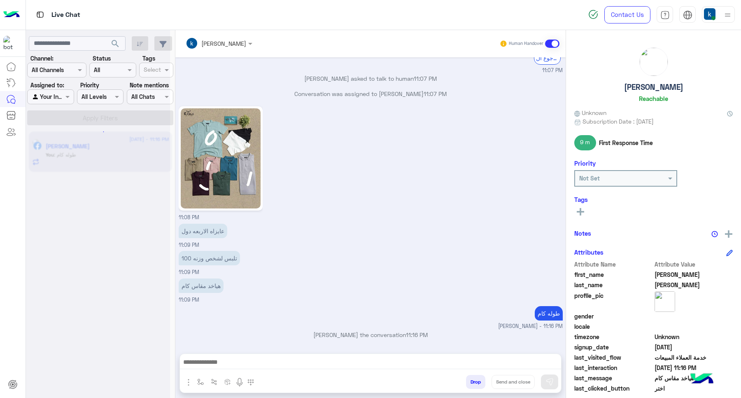
scroll to position [290, 0]
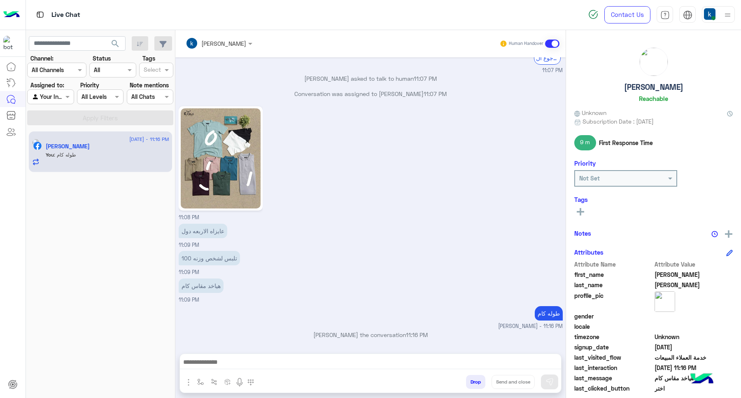
click at [310, 89] on p "Conversation was assigned to [PERSON_NAME] 11:07 PM" at bounding box center [371, 93] width 384 height 9
click at [330, 99] on div "Conversation was assigned to [PERSON_NAME] 11:07 PM" at bounding box center [371, 96] width 384 height 15
click at [308, 86] on div "[PERSON_NAME] asked to talk to human 11:07 PM" at bounding box center [371, 81] width 384 height 15
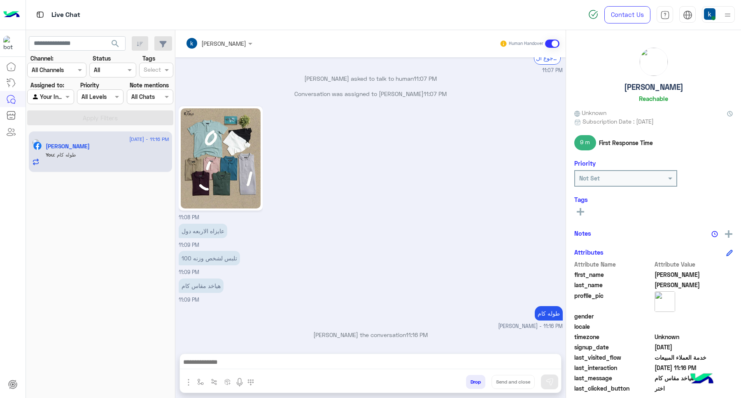
click at [308, 86] on div "[PERSON_NAME] asked to talk to human 11:07 PM" at bounding box center [371, 81] width 384 height 15
drag, startPoint x: 308, startPoint y: 86, endPoint x: 320, endPoint y: 89, distance: 13.3
click at [320, 89] on div "[DATE] السلا عليكم 11:01 PM [PERSON_NAME]! 😎 أنا مساعدك الألي من 𝗘agle، كل اللي…" at bounding box center [370, 201] width 390 height 288
click at [320, 90] on p "Conversation was assigned to [PERSON_NAME] 11:07 PM" at bounding box center [371, 93] width 384 height 9
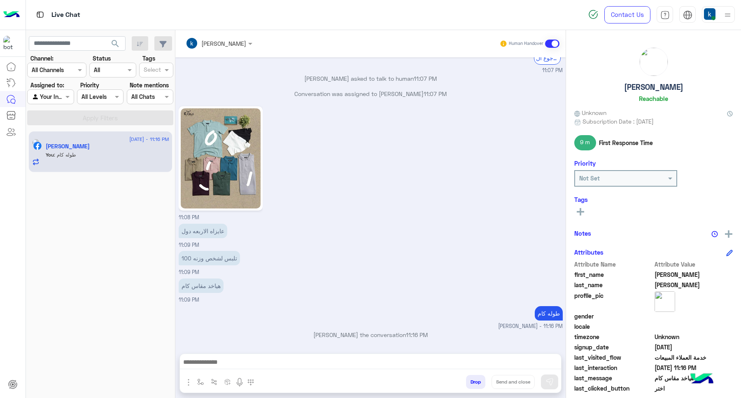
click at [320, 90] on p "Conversation was assigned to [PERSON_NAME] 11:07 PM" at bounding box center [371, 93] width 384 height 9
click at [325, 128] on div "11:08 PM" at bounding box center [371, 162] width 384 height 117
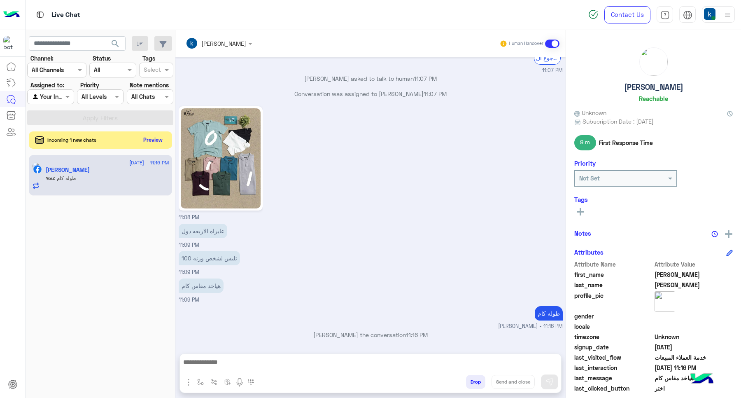
click at [159, 138] on button "Preview" at bounding box center [153, 139] width 26 height 11
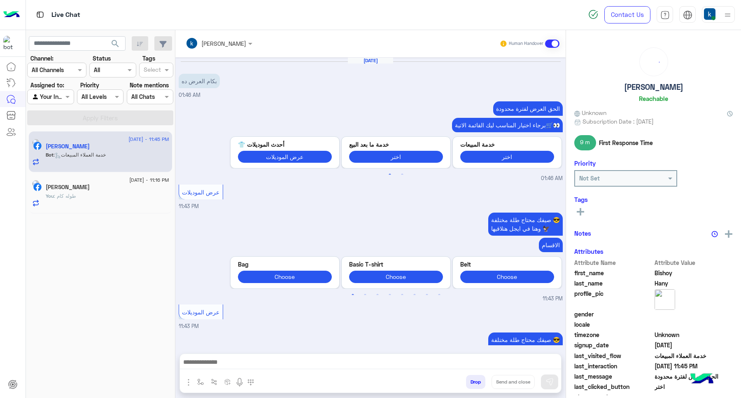
scroll to position [413, 0]
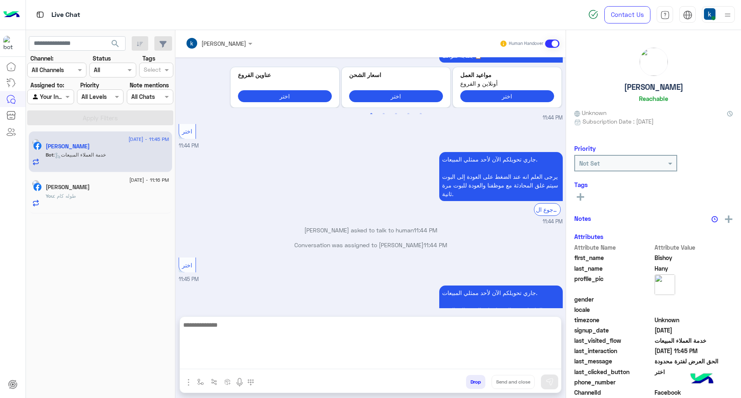
click at [217, 367] on textarea at bounding box center [370, 344] width 381 height 49
paste textarea "**********"
type textarea "**********"
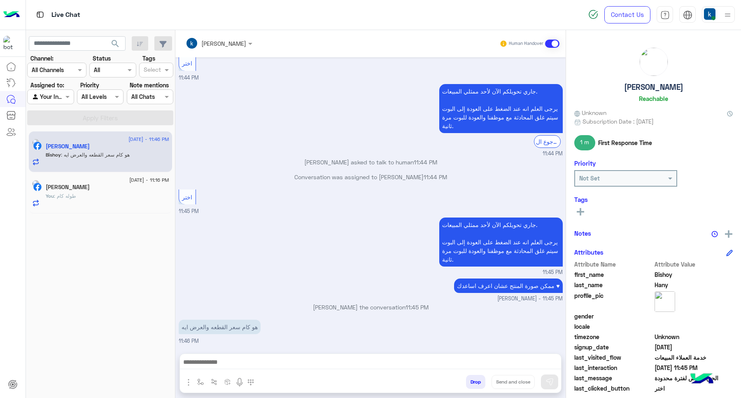
scroll to position [482, 0]
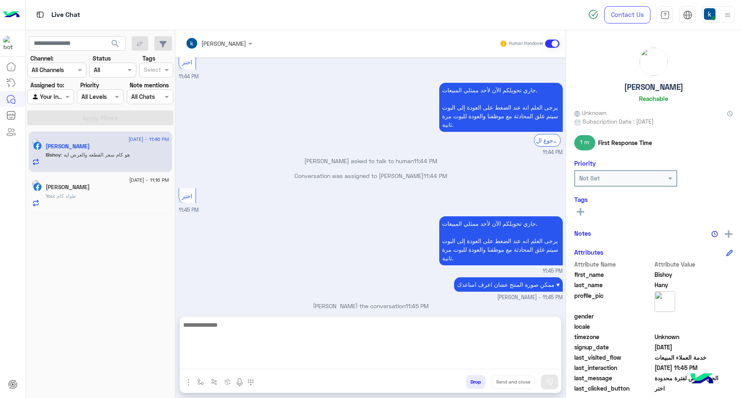
click at [296, 359] on textarea at bounding box center [370, 344] width 381 height 49
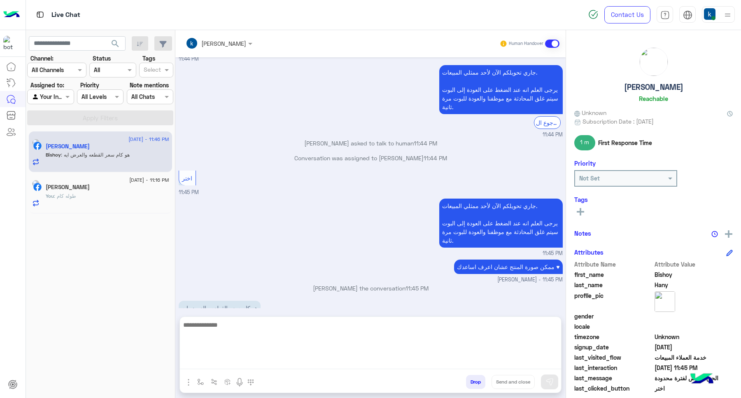
paste textarea "**********"
type textarea "**********"
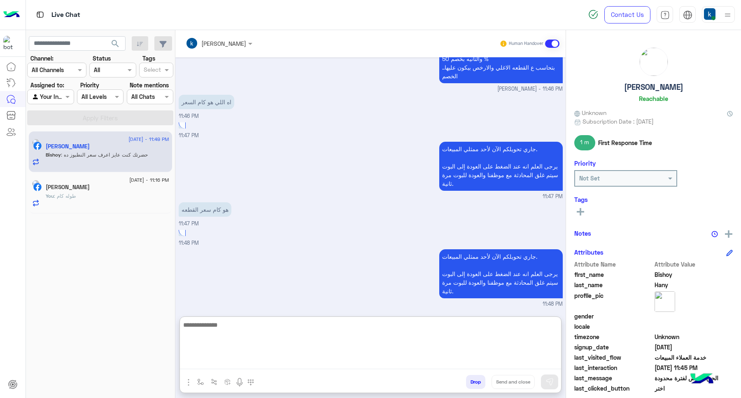
scroll to position [821, 0]
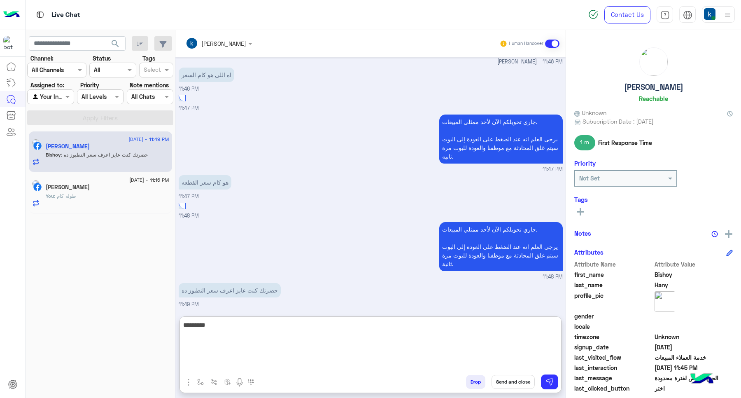
type textarea "**********"
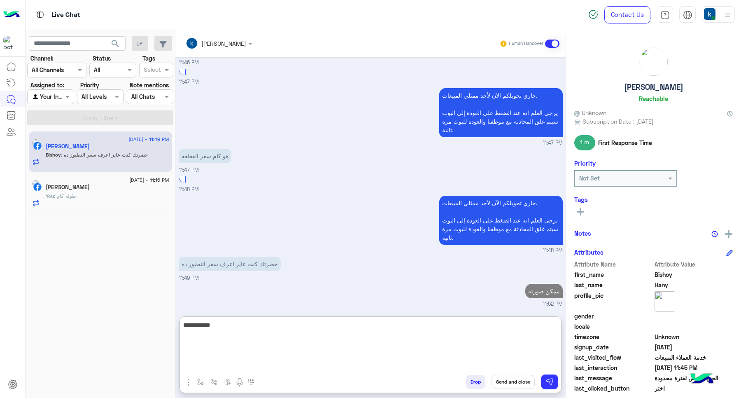
type textarea "**********"
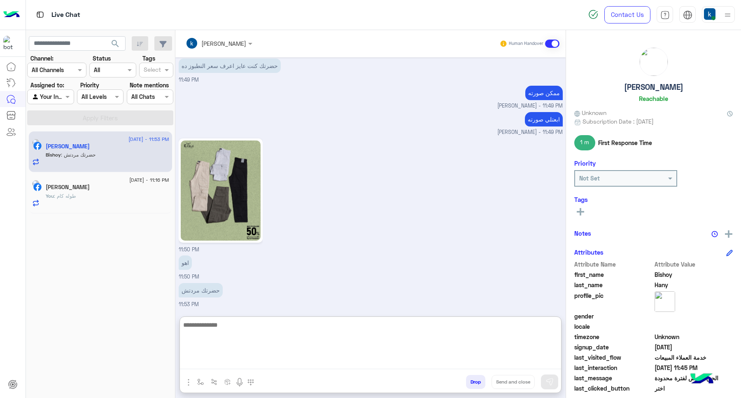
scroll to position [1114, 0]
